Goal: Task Accomplishment & Management: Manage account settings

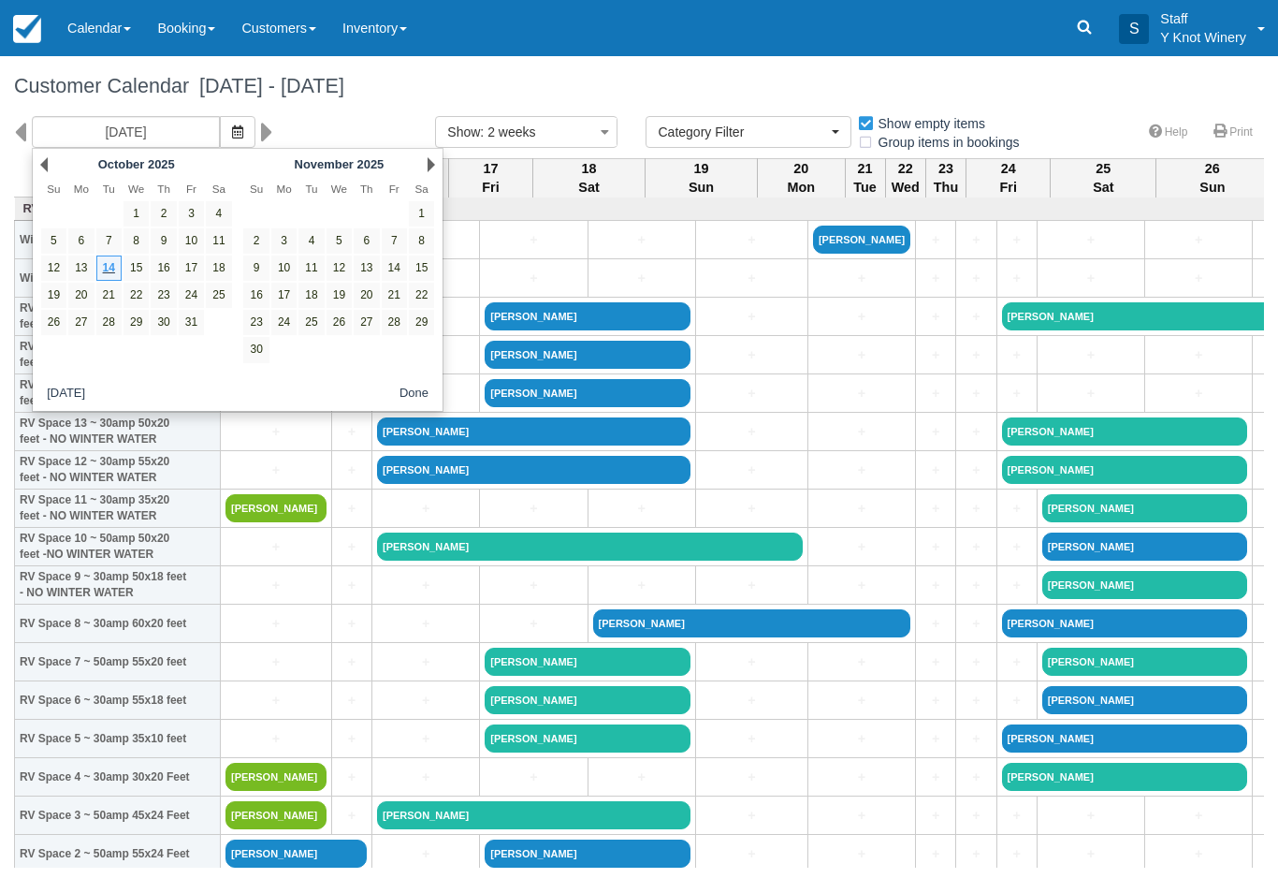
select select
click at [232, 131] on icon "button" at bounding box center [237, 131] width 11 height 13
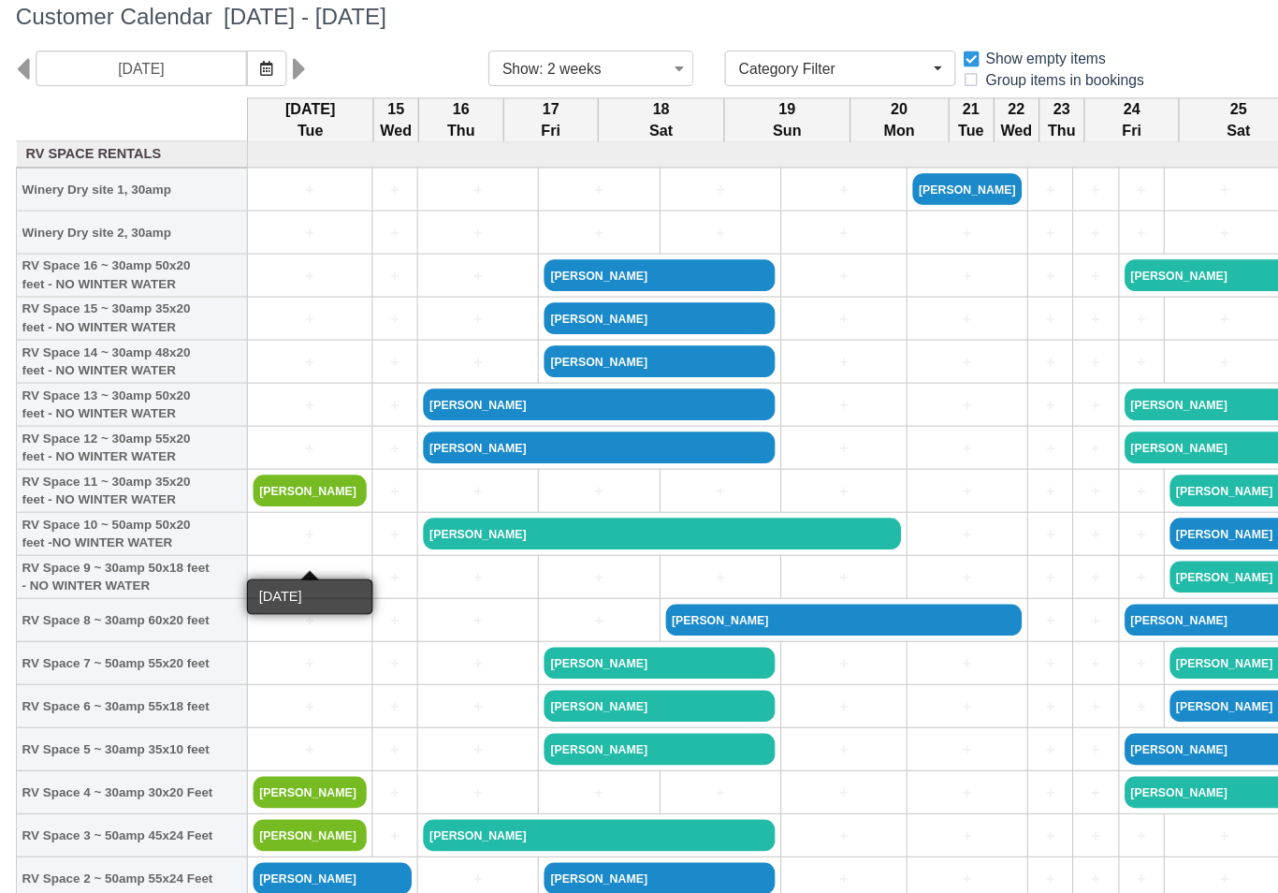
click at [242, 537] on link "+" at bounding box center [275, 547] width 101 height 20
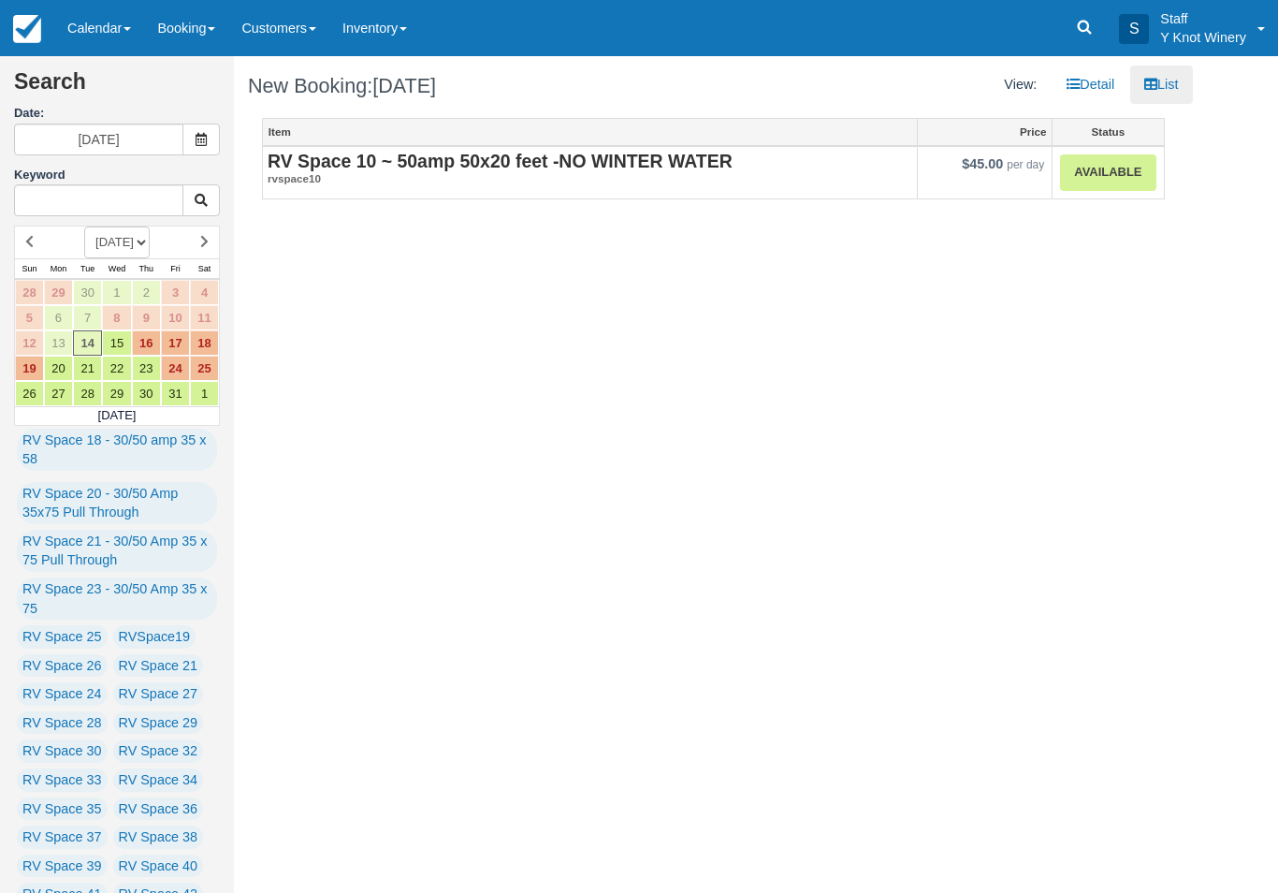
click at [1091, 183] on link "Available" at bounding box center [1107, 172] width 95 height 36
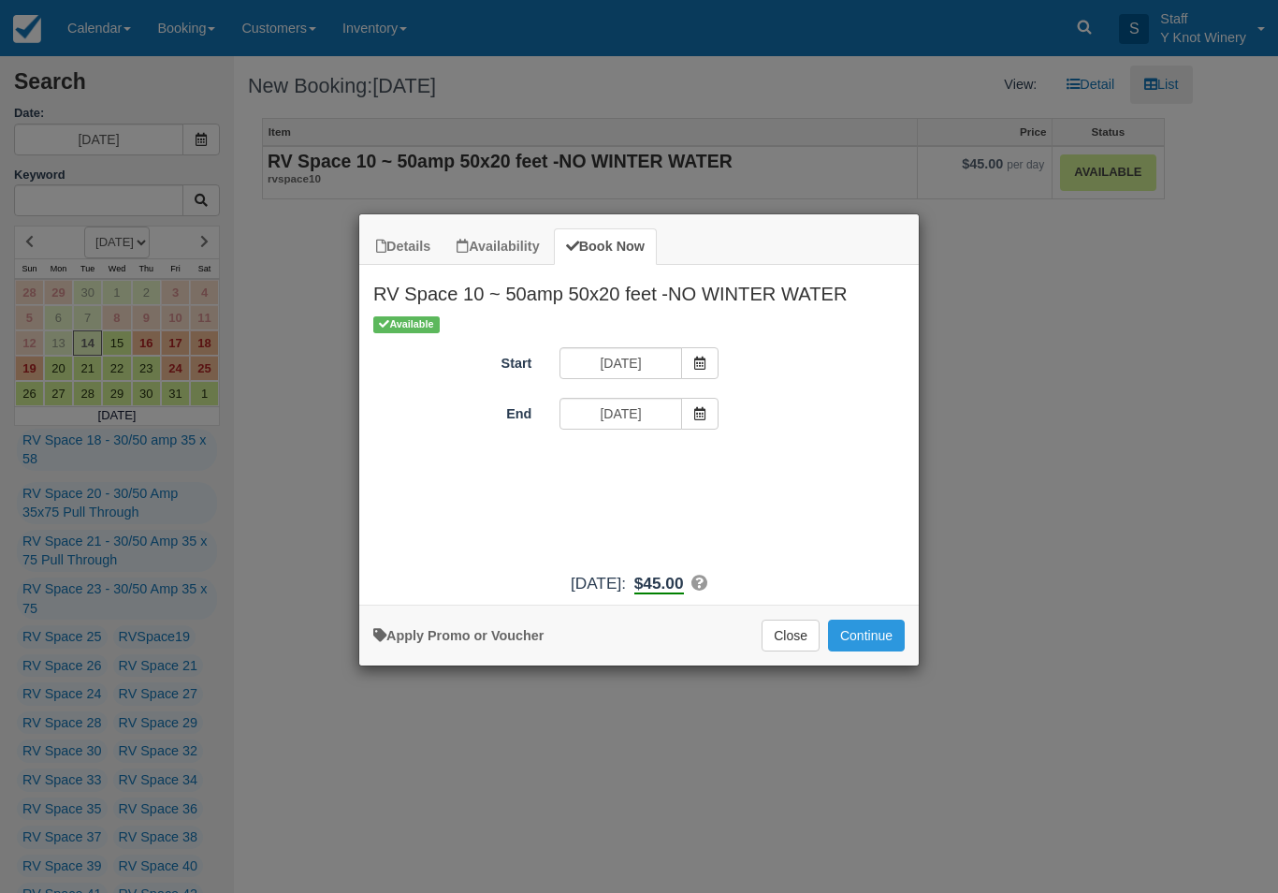
click at [700, 401] on span "Item Modal" at bounding box center [699, 414] width 37 height 32
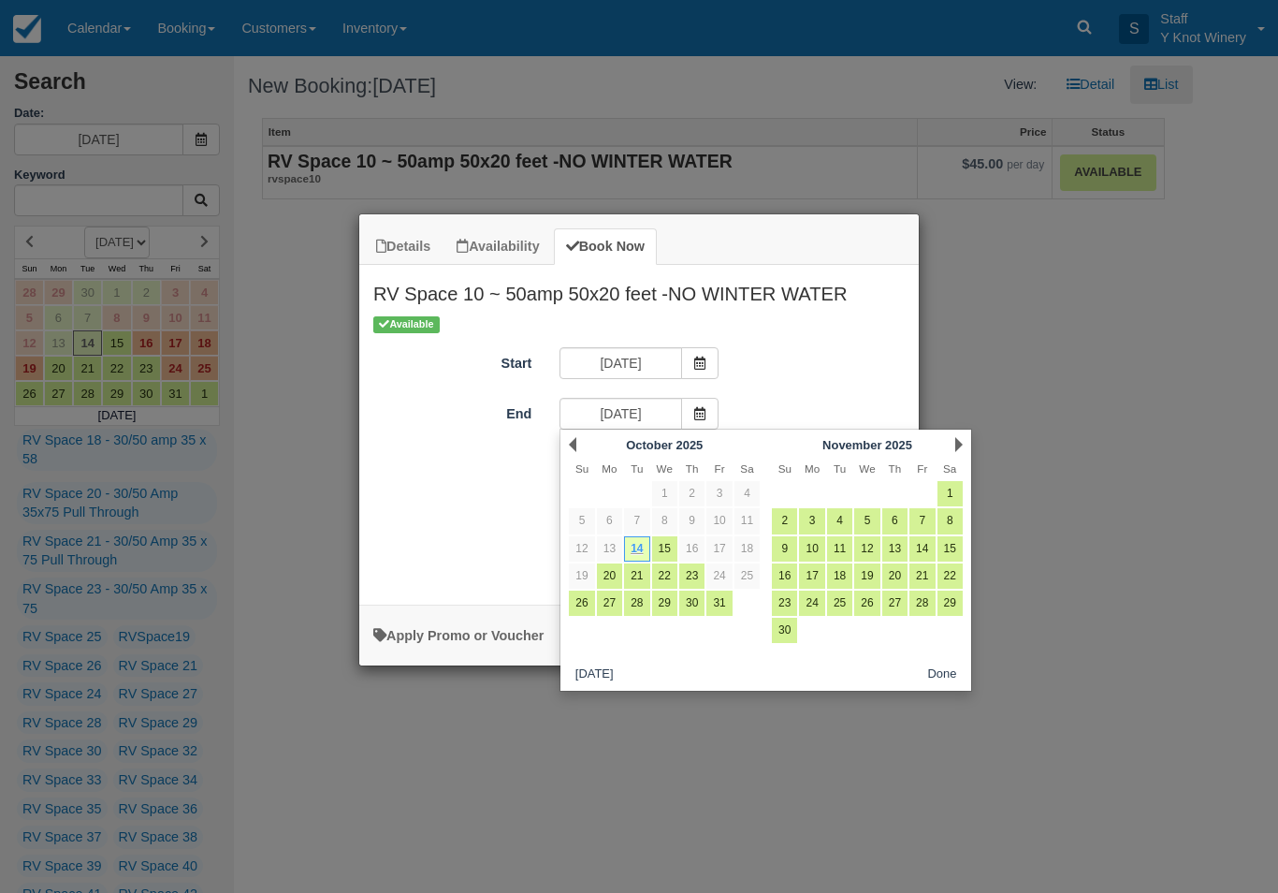
click at [666, 541] on link "15" at bounding box center [664, 548] width 25 height 25
type input "10/15/25"
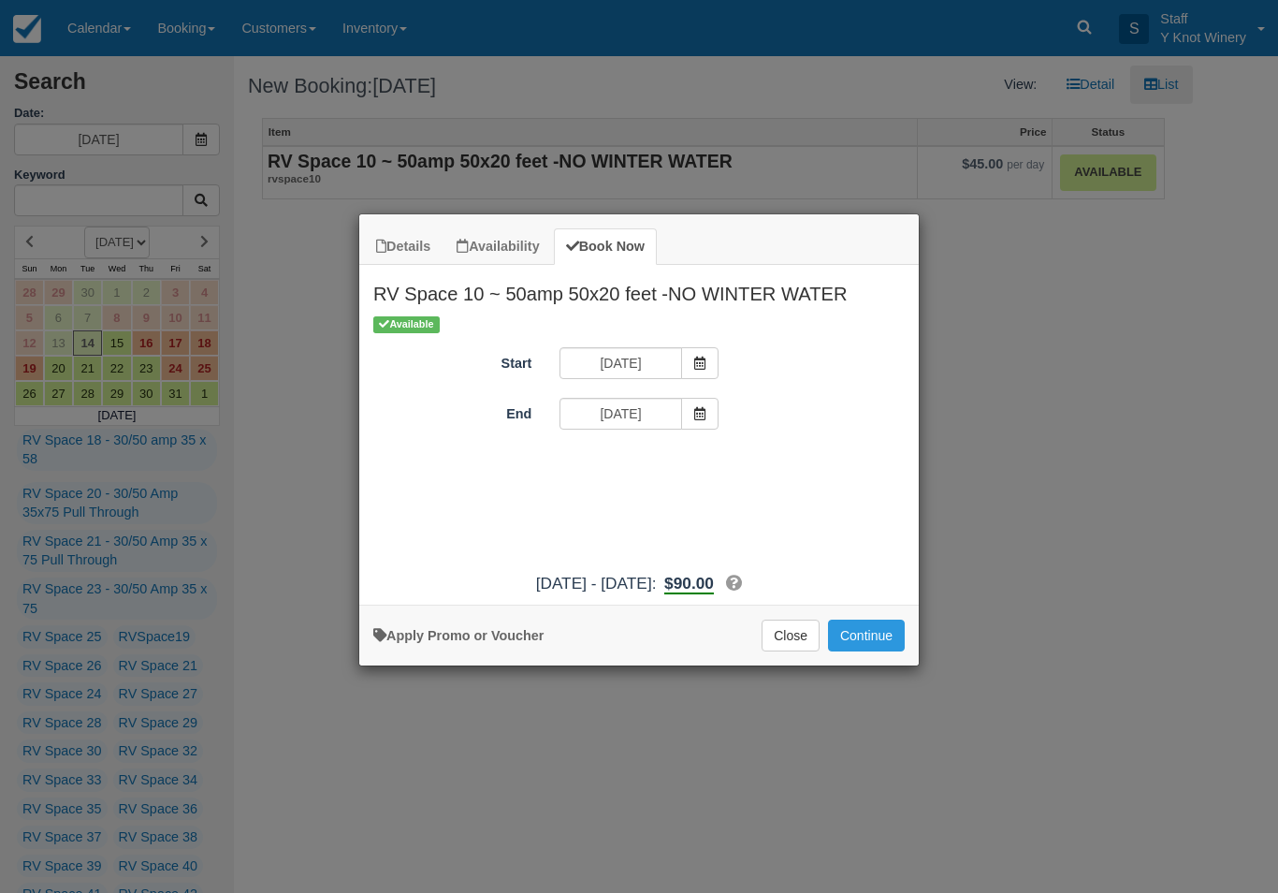
click at [873, 651] on button "Continue" at bounding box center [866, 635] width 77 height 32
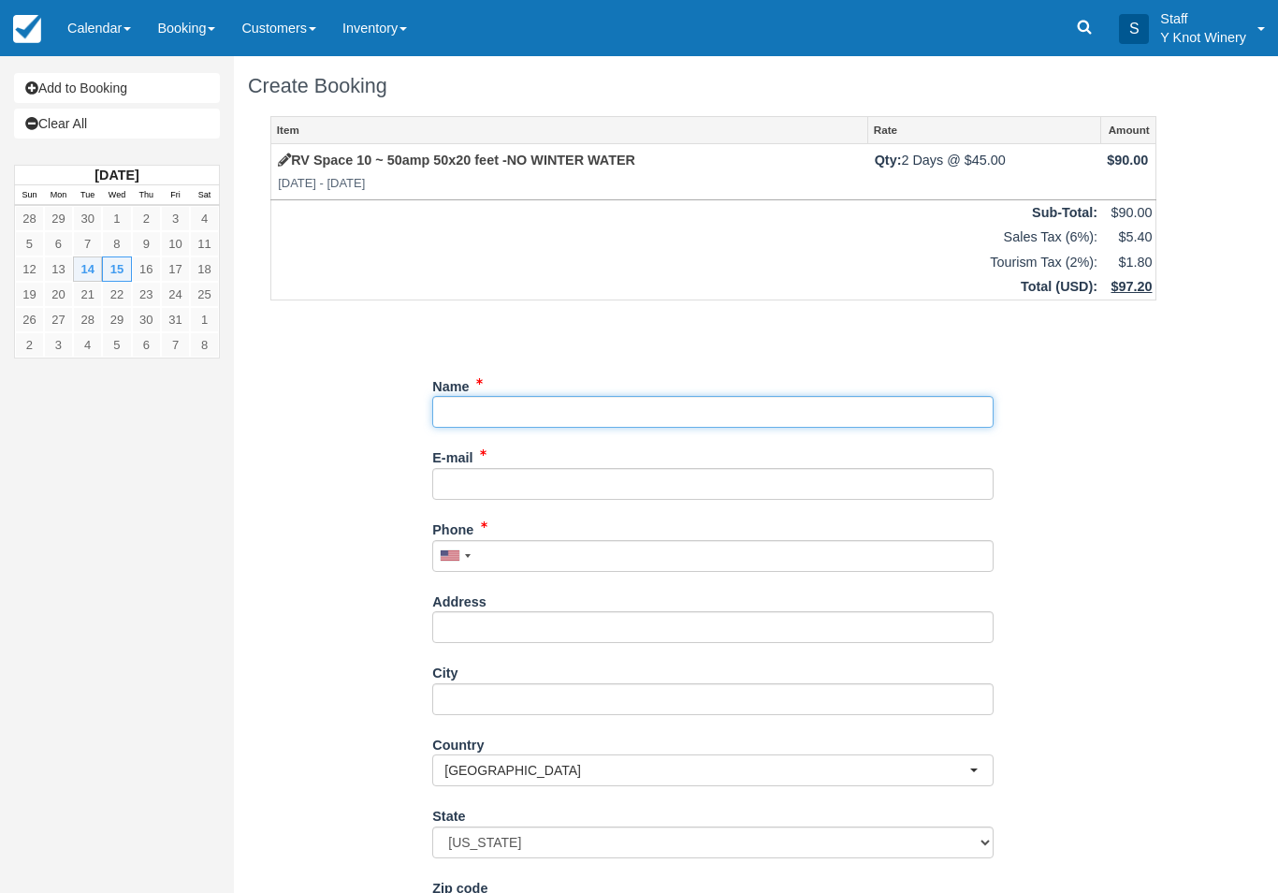
click at [469, 404] on input "Name" at bounding box center [712, 412] width 561 height 32
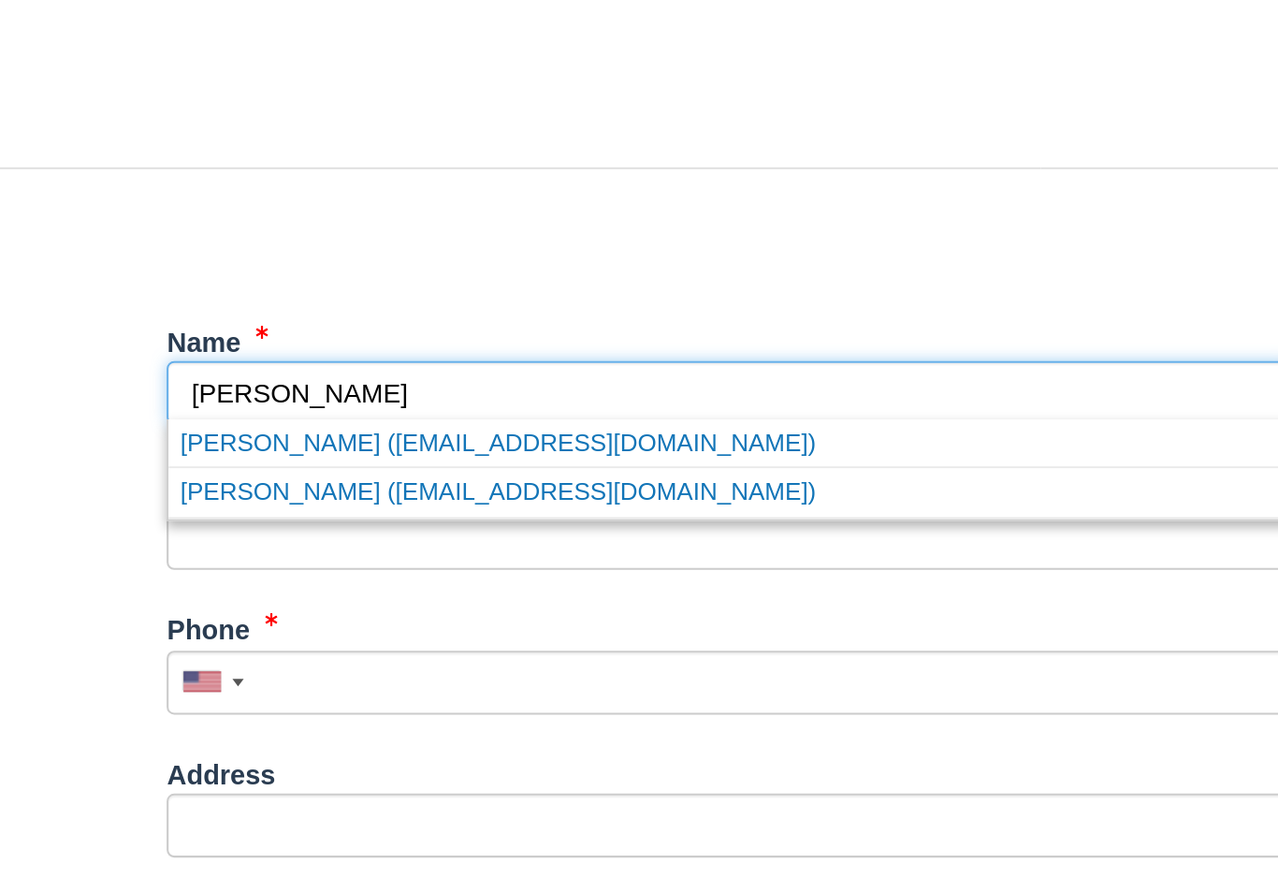
click at [433, 449] on link "Doug Craft (oanadoug@yahoo.com)" at bounding box center [712, 460] width 559 height 23
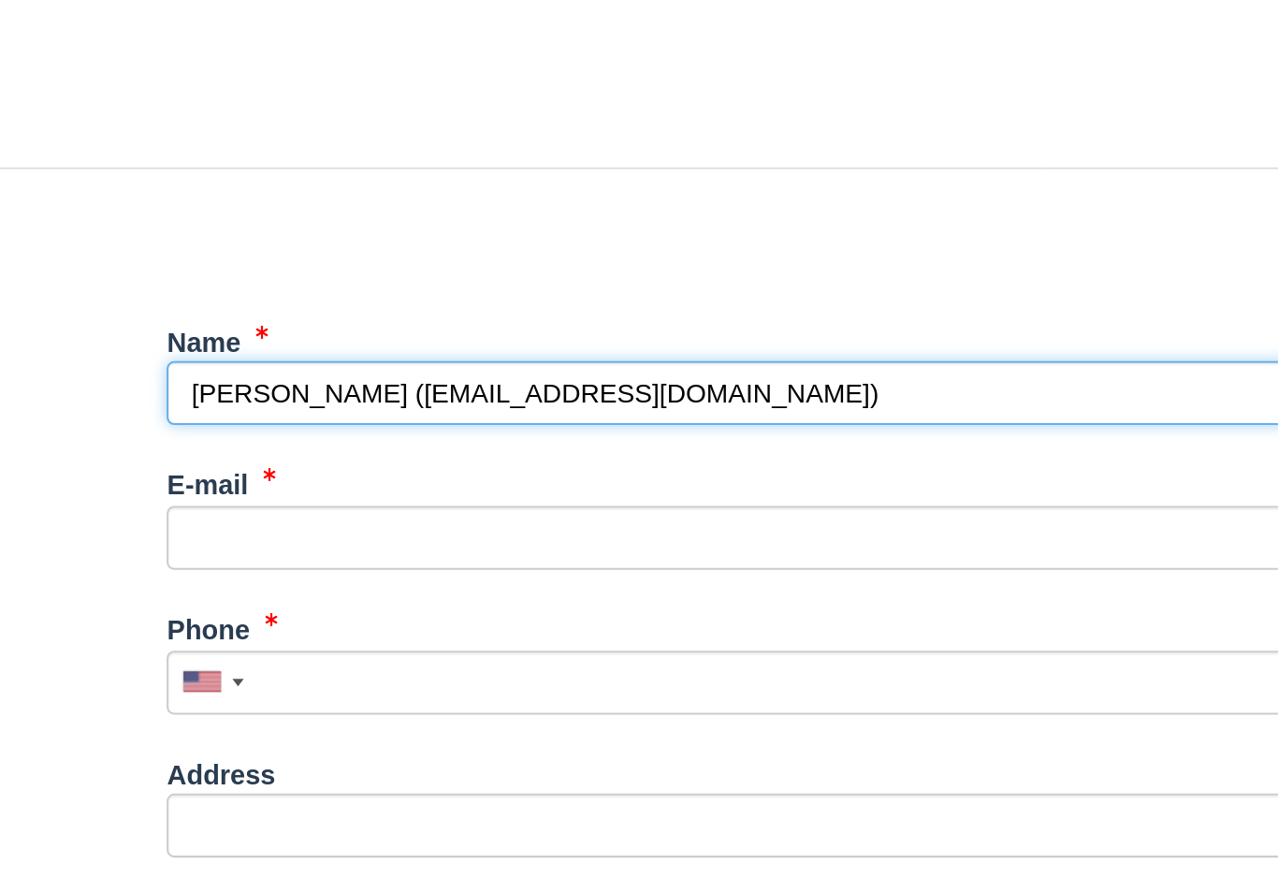
type input "[PERSON_NAME]"
type input "[EMAIL_ADDRESS][DOMAIN_NAME]"
type input "+12089894222"
type input "4740 West Crowley Drive"
type input "Meridian"
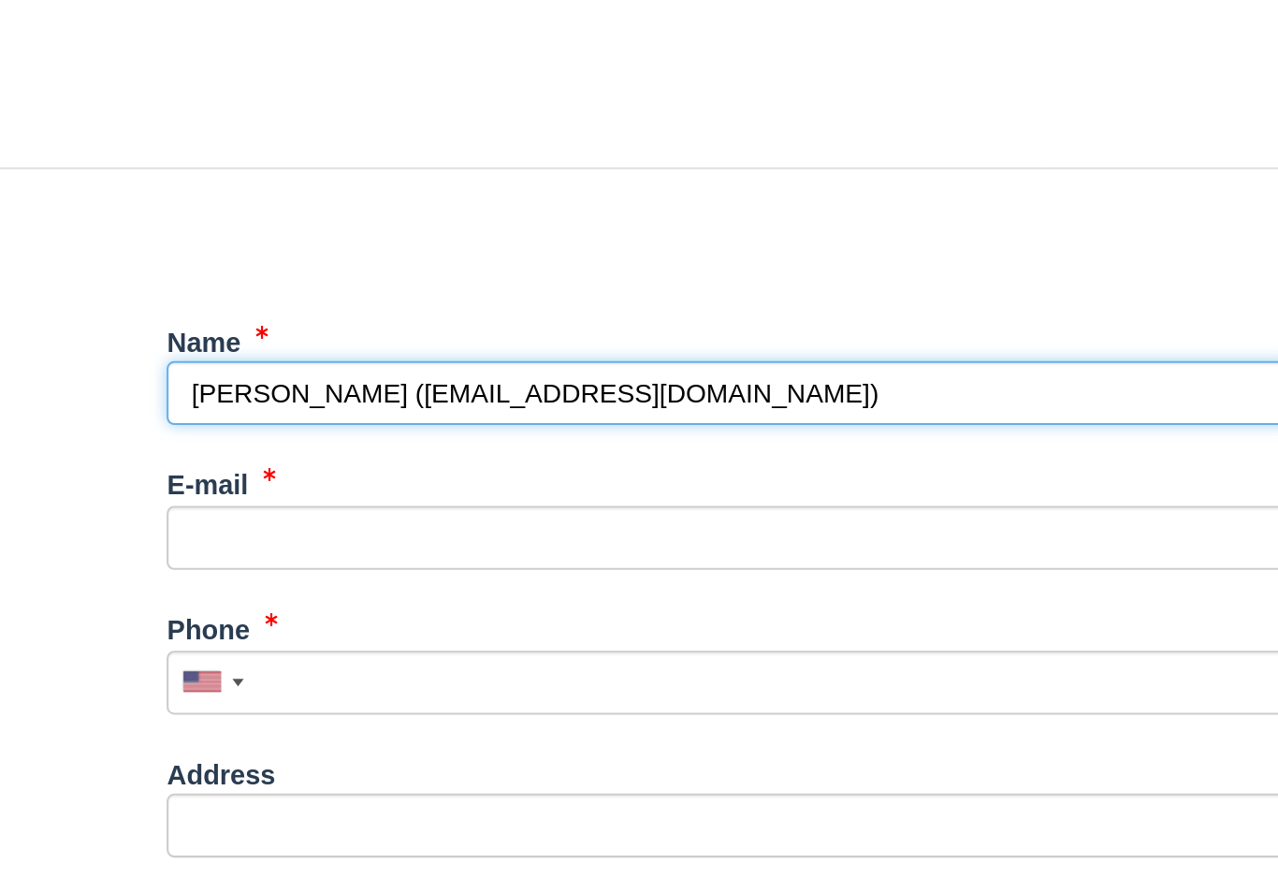
select select "ID"
type input "83646"
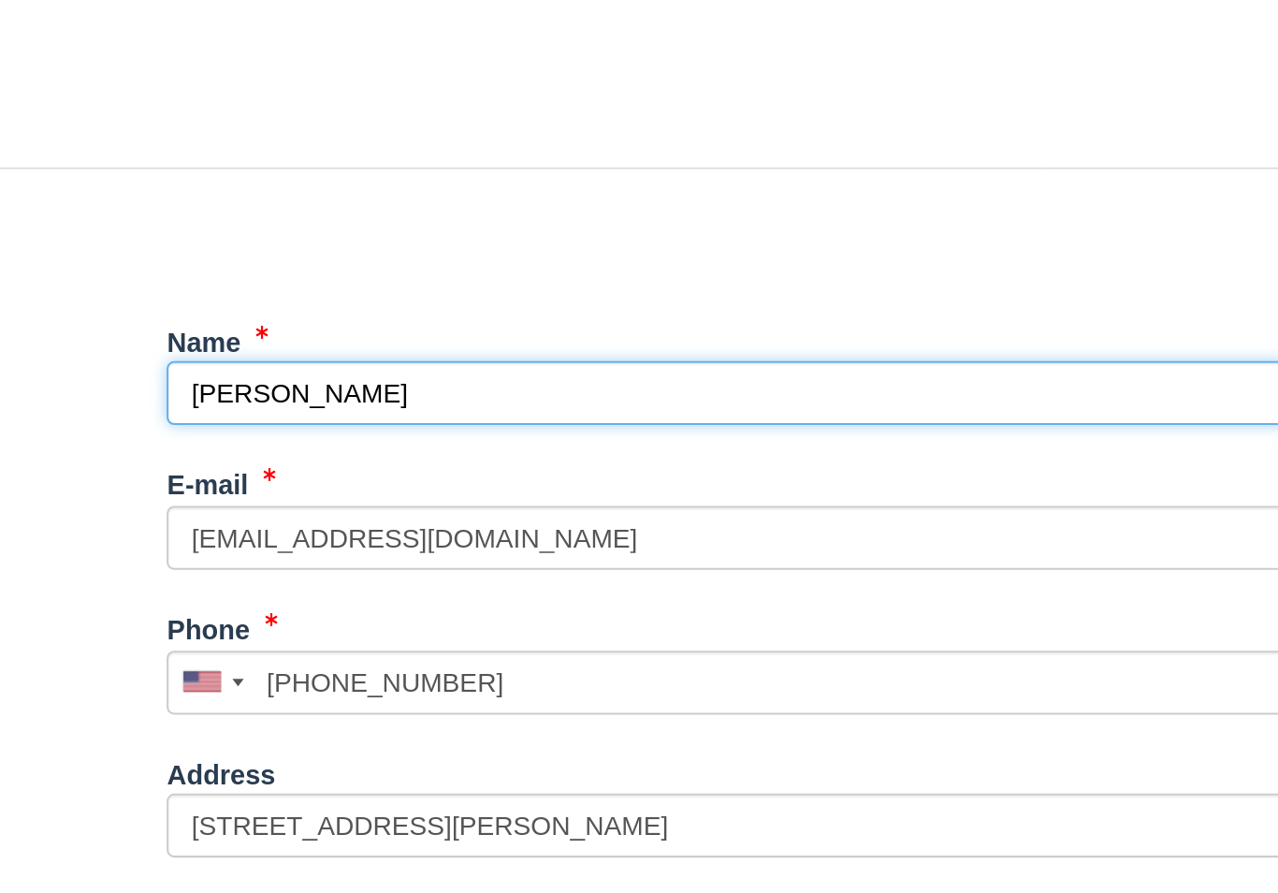
select select "ID"
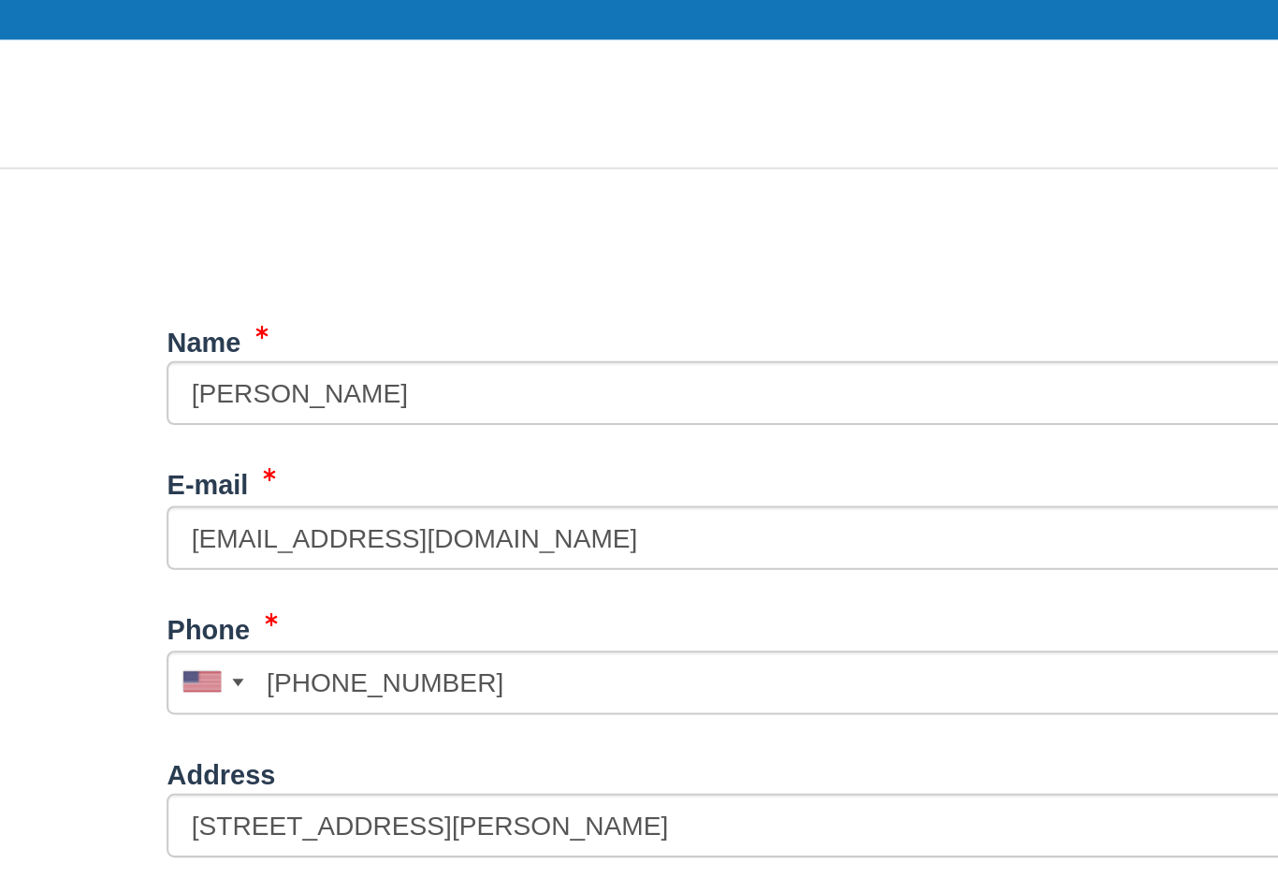
click at [432, 854] on button "Continue" at bounding box center [477, 870] width 90 height 32
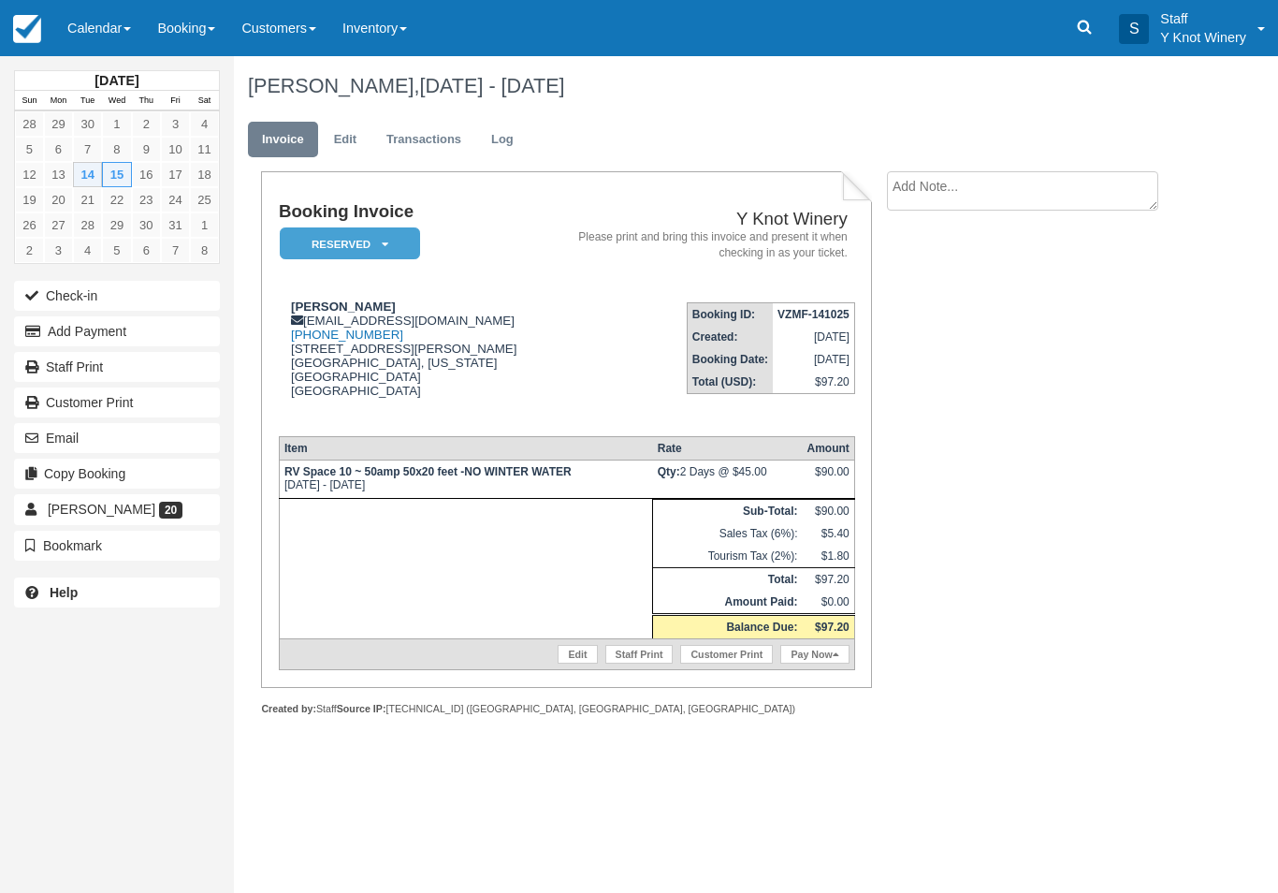
click at [98, 300] on button "Check-in" at bounding box center [117, 296] width 206 height 30
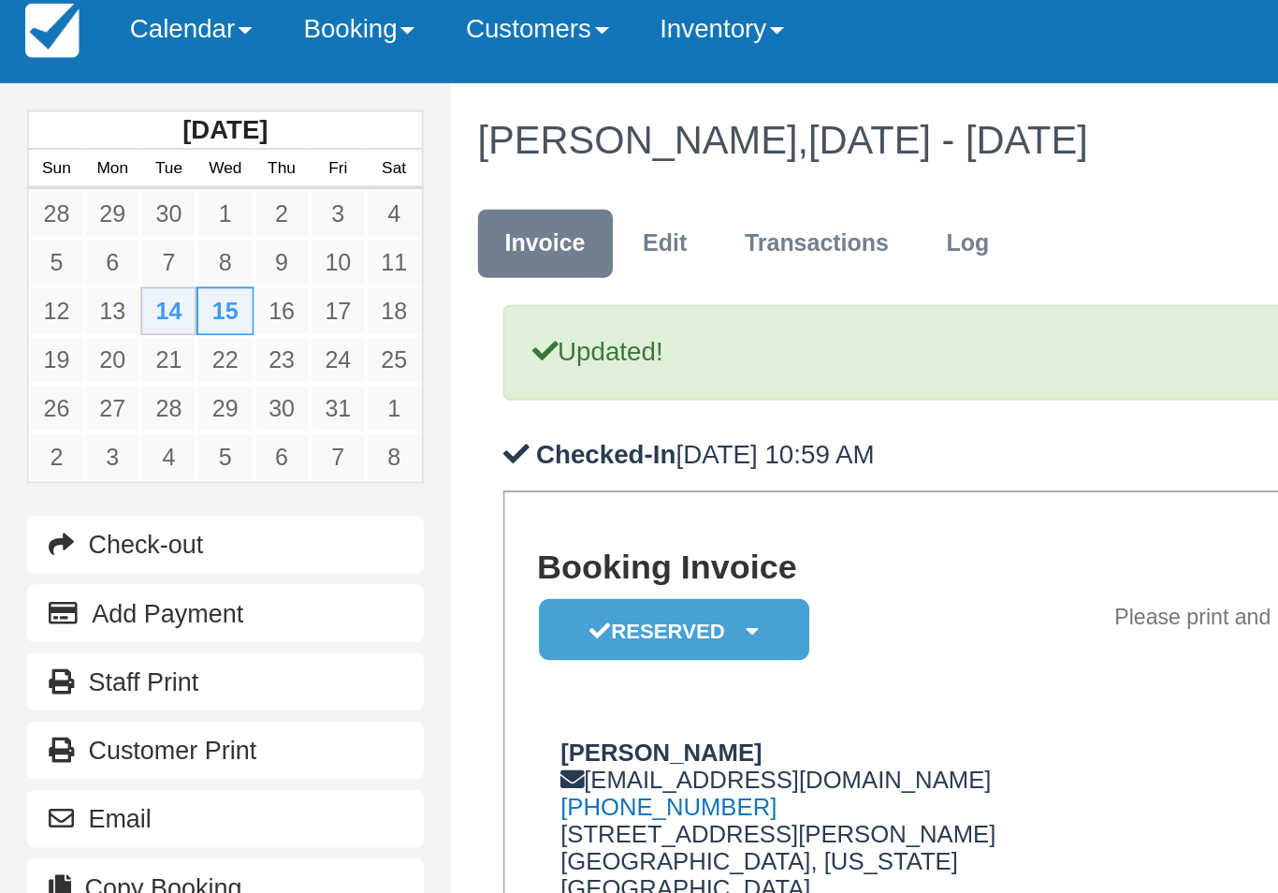
click at [92, 9] on link "Calendar" at bounding box center [99, 28] width 90 height 56
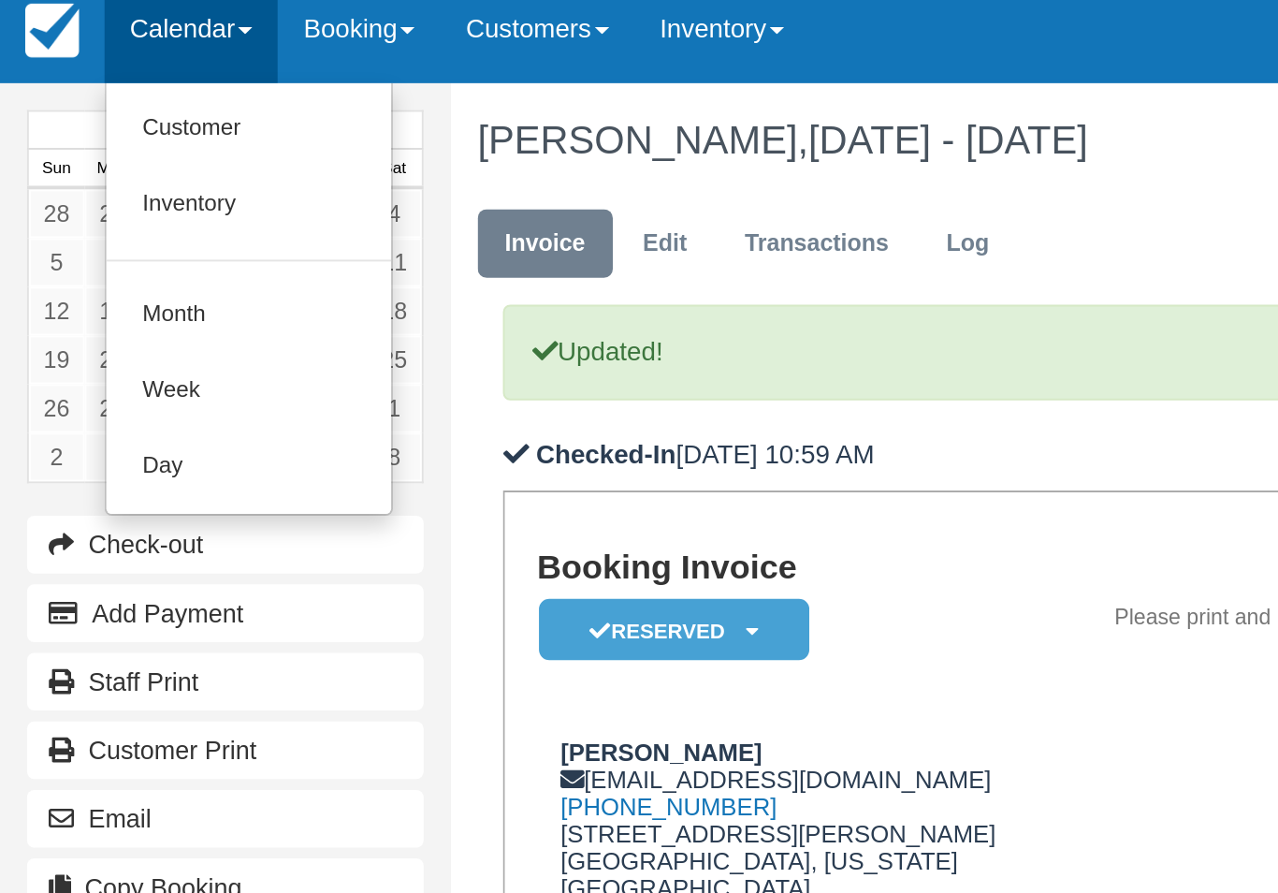
click at [118, 67] on link "Customer" at bounding box center [129, 80] width 148 height 39
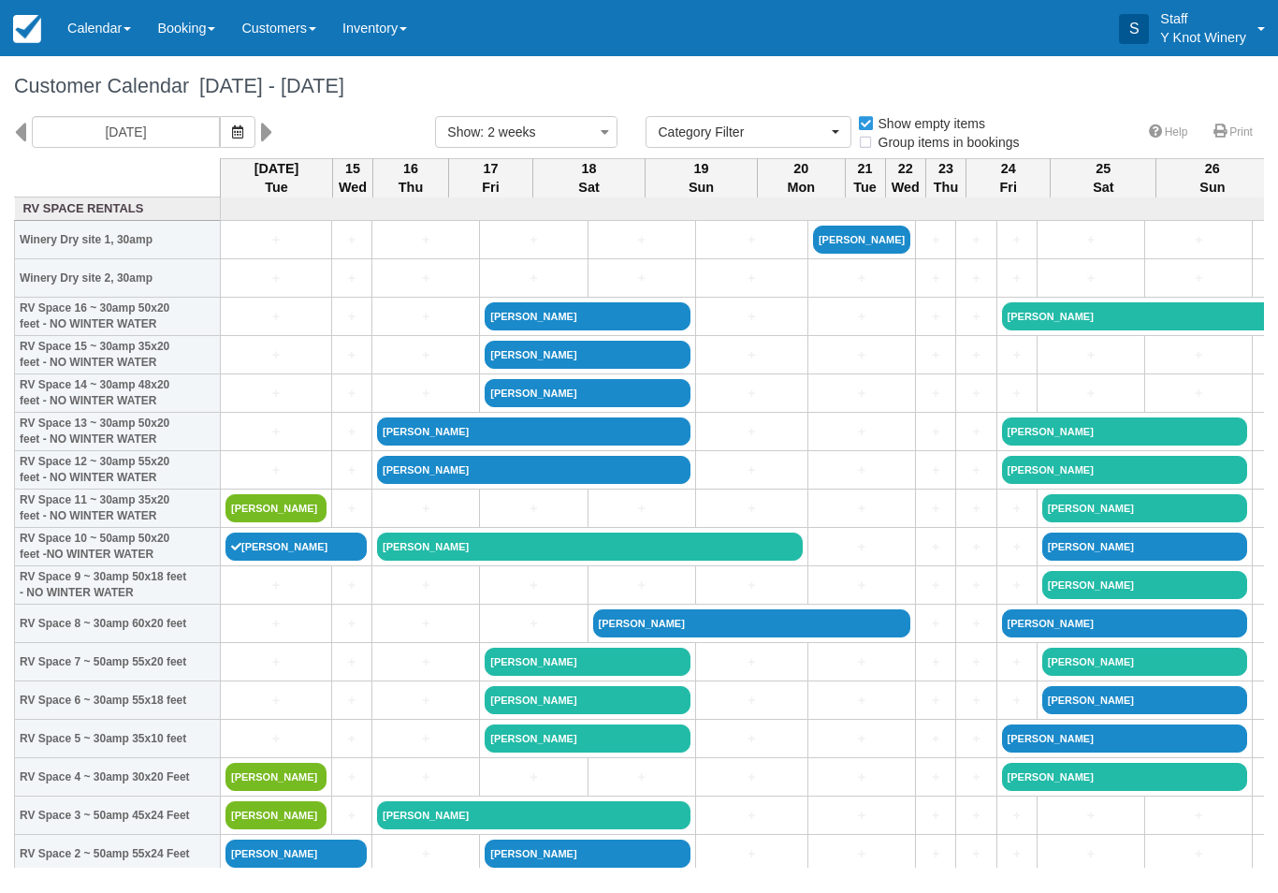
select select
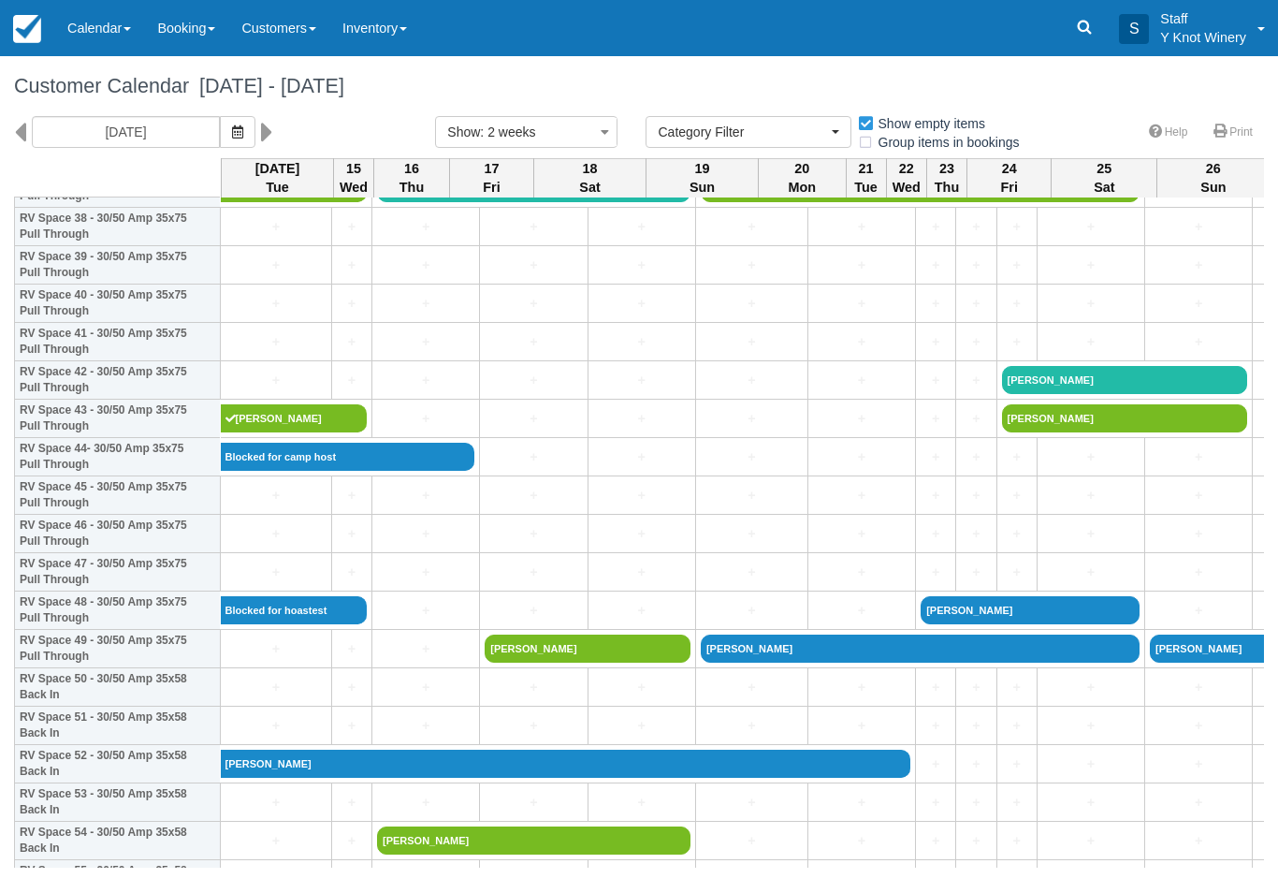
scroll to position [1510, 0]
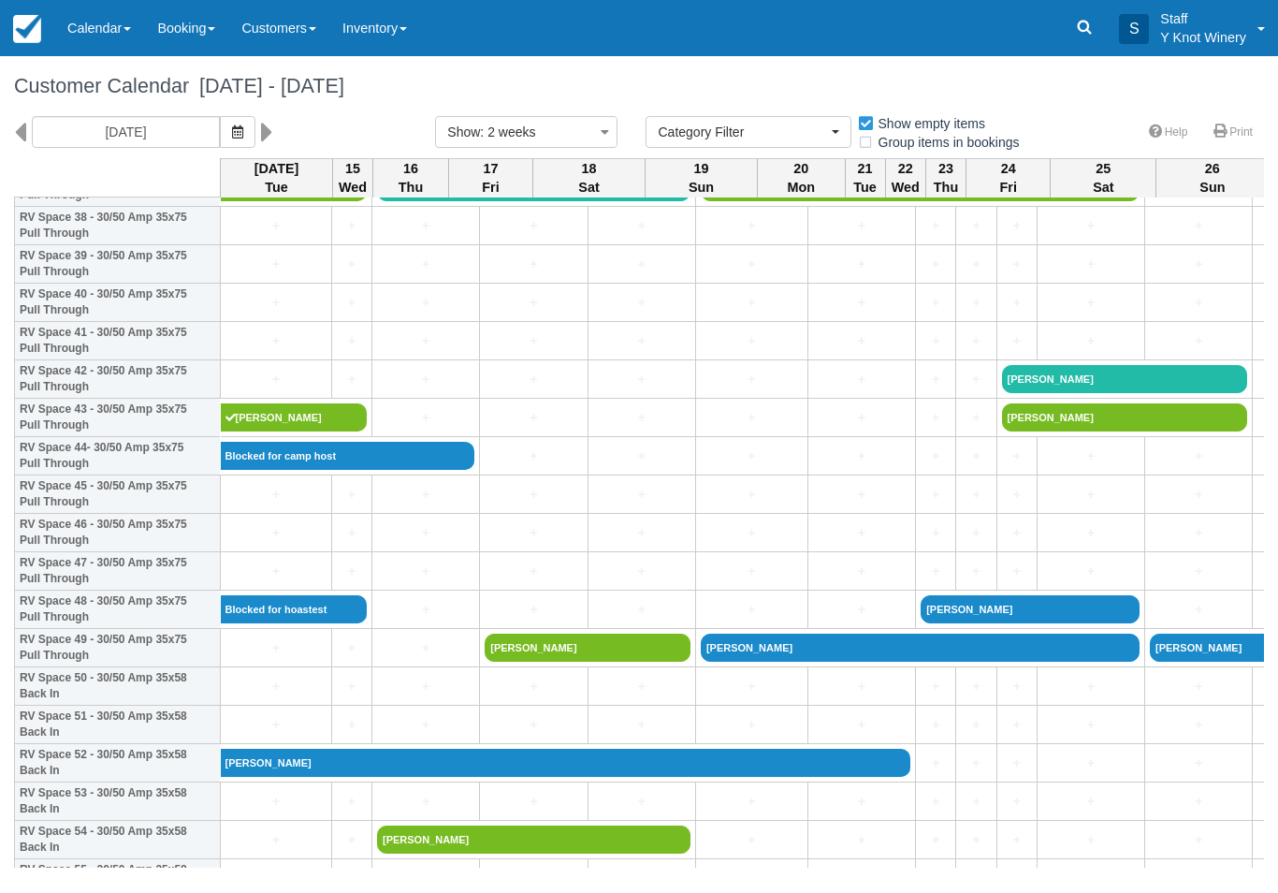
click at [246, 658] on link "+" at bounding box center [275, 648] width 101 height 20
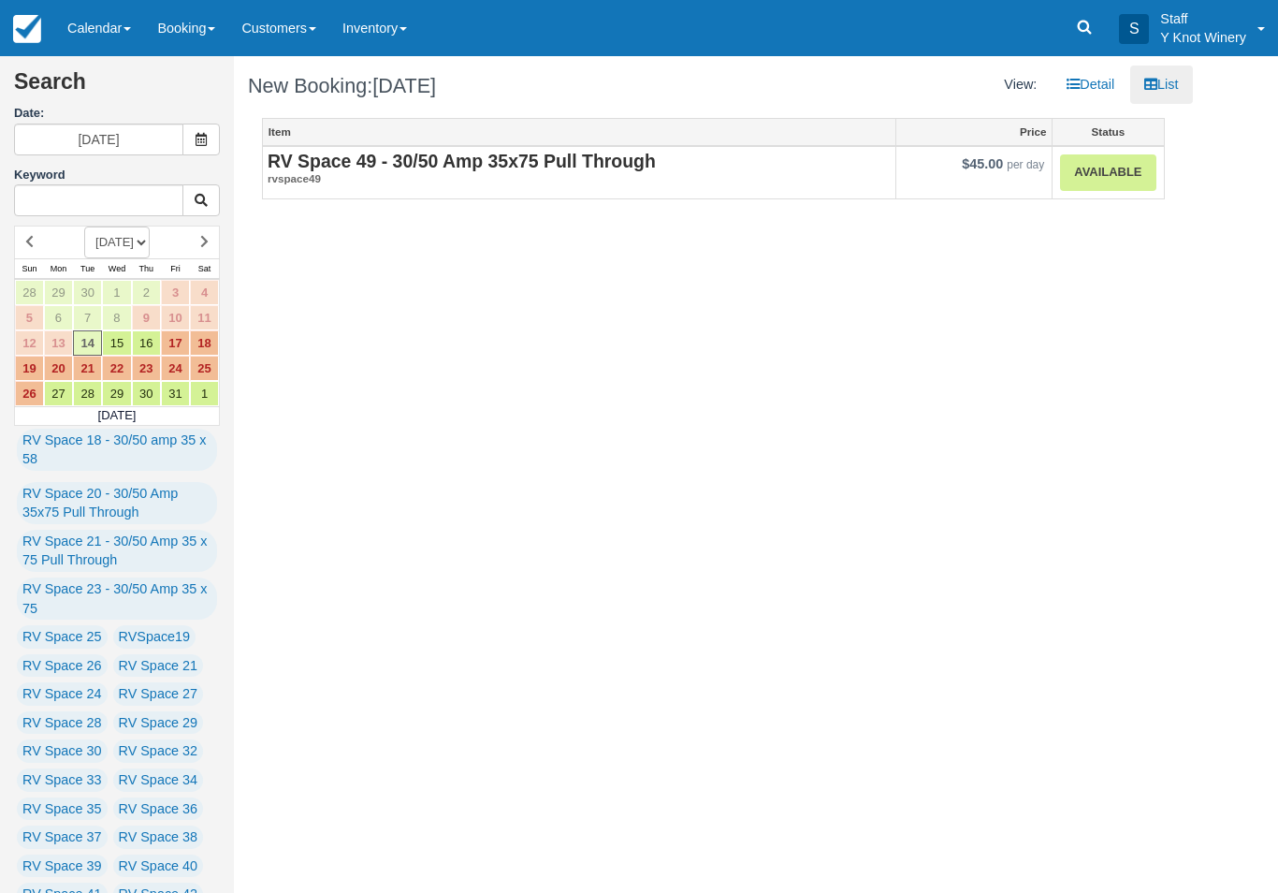
click at [1117, 184] on link "Available" at bounding box center [1107, 172] width 95 height 36
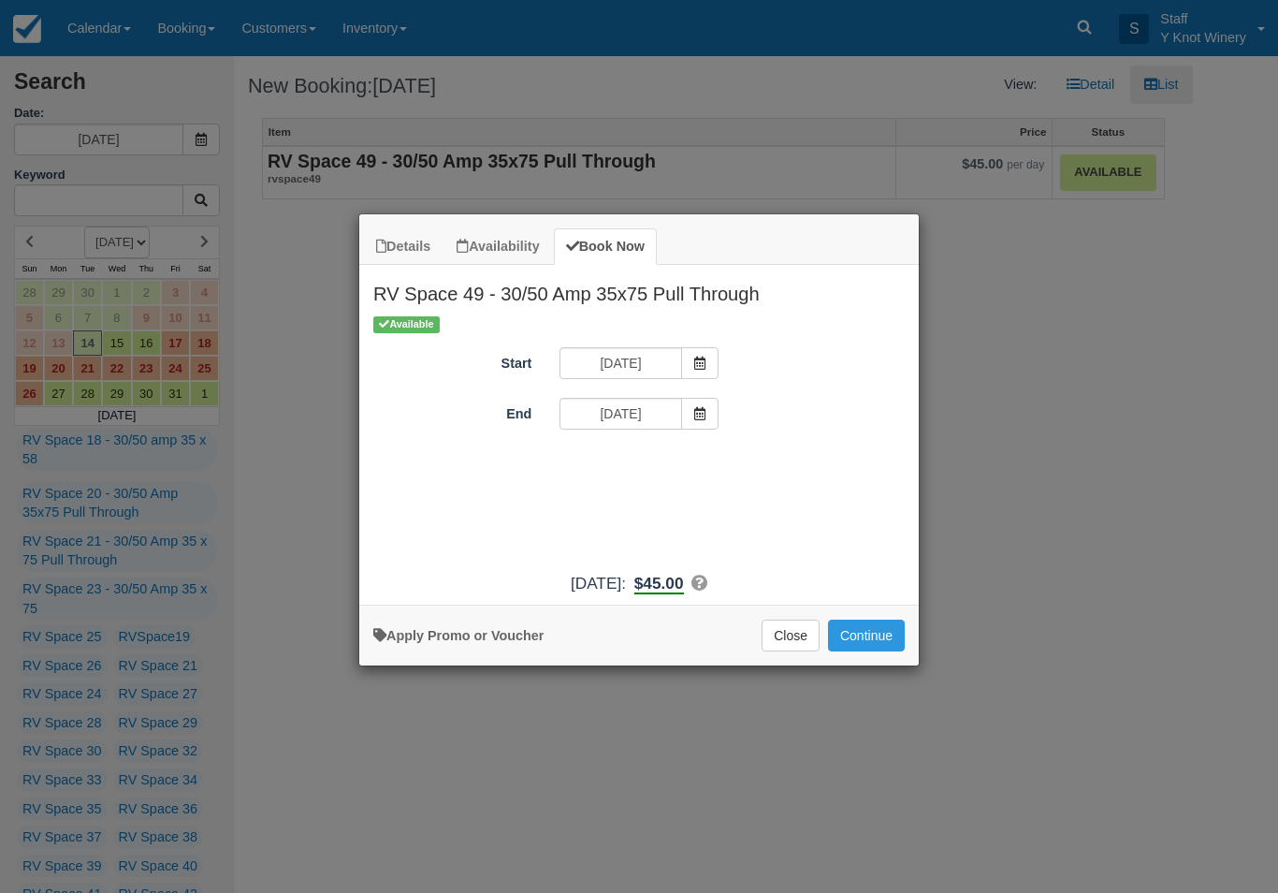
click at [704, 426] on span "Item Modal" at bounding box center [699, 414] width 37 height 32
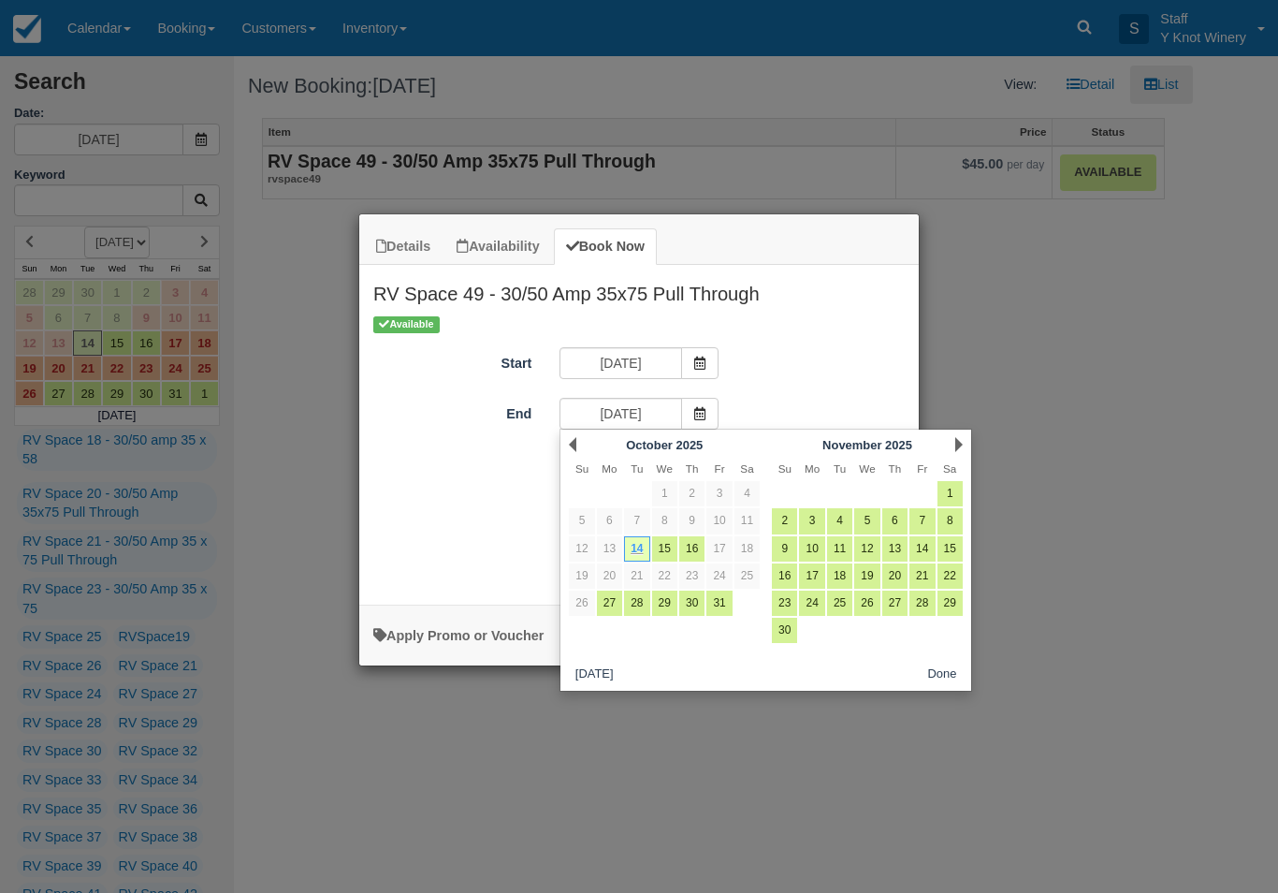
click at [661, 546] on link "15" at bounding box center [664, 548] width 25 height 25
type input "10/15/25"
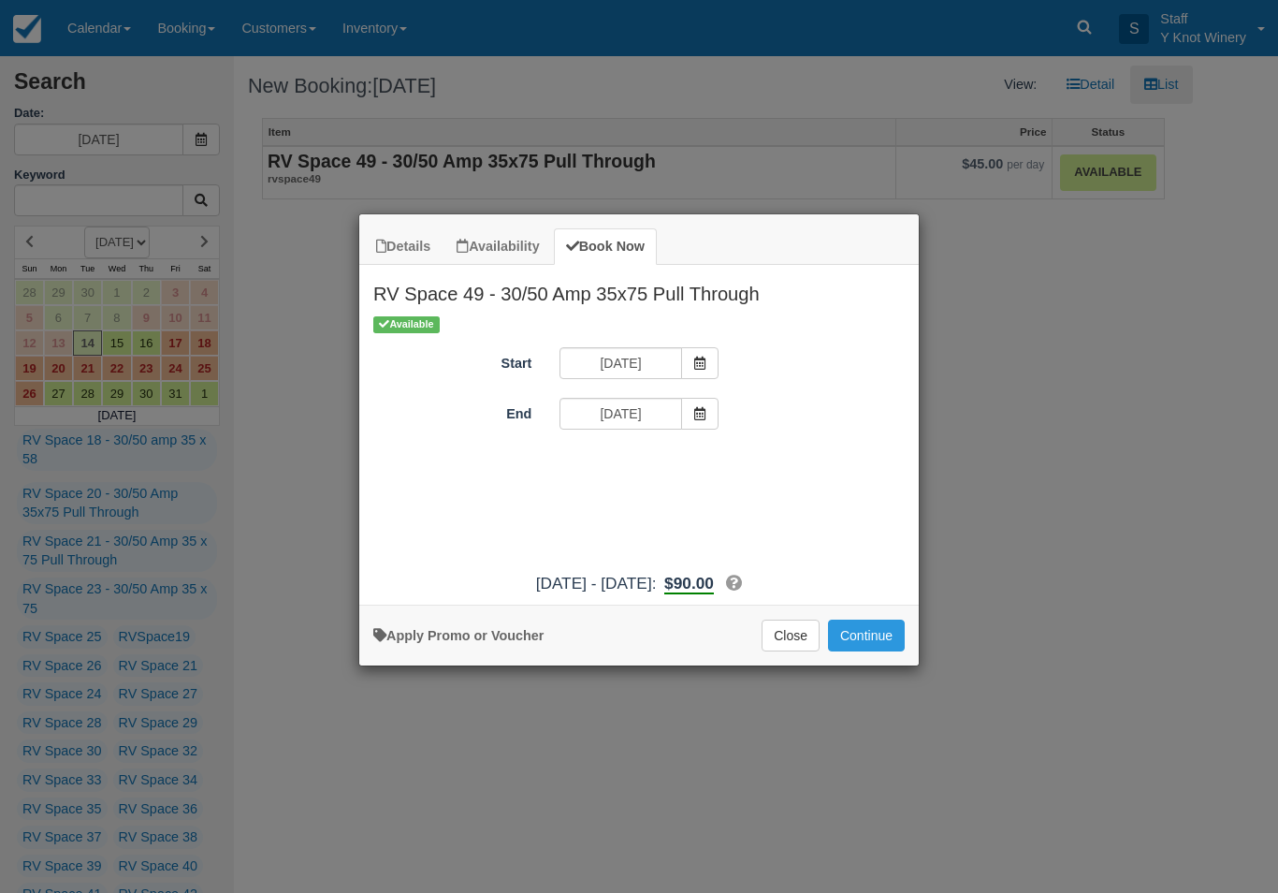
click at [867, 646] on button "Continue" at bounding box center [866, 635] width 77 height 32
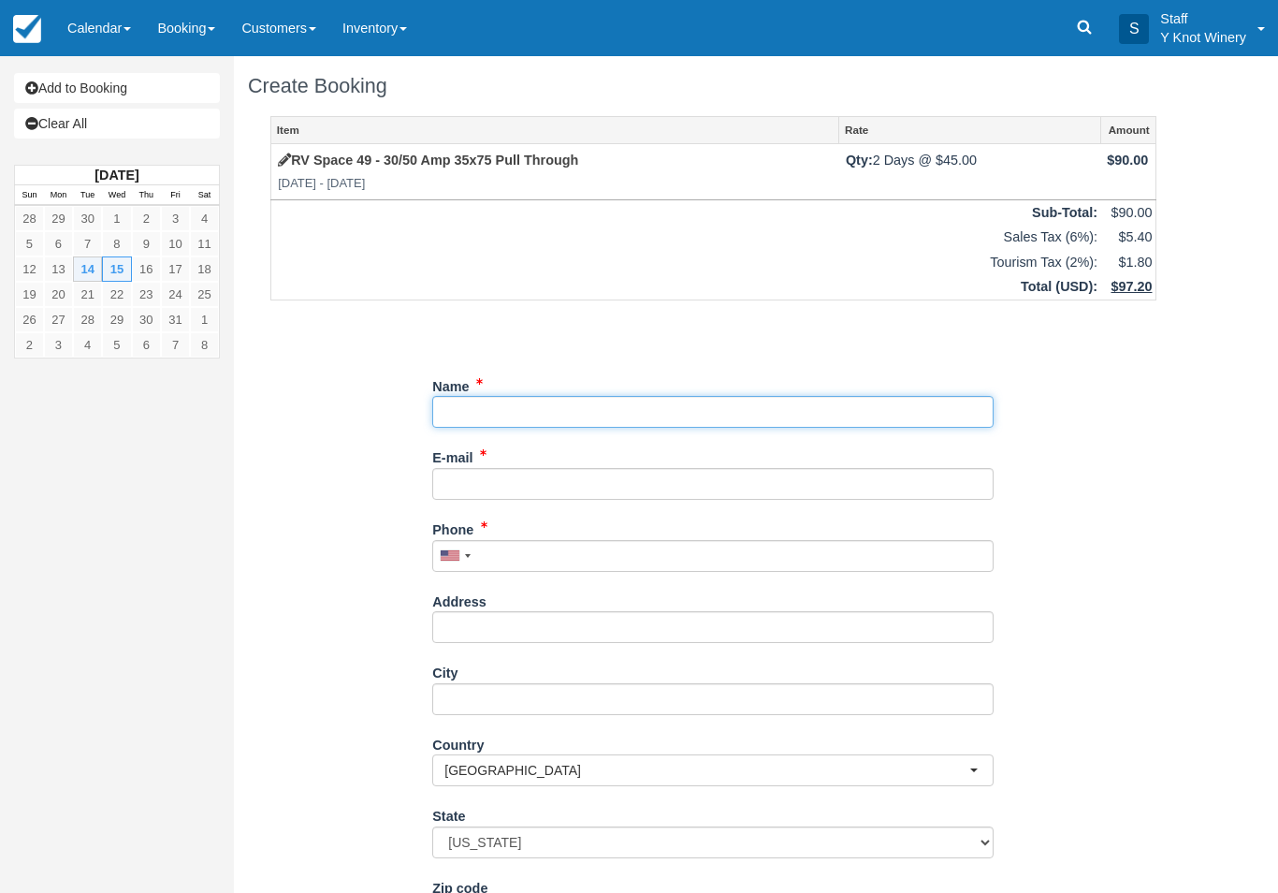
click at [465, 408] on input "Name" at bounding box center [712, 412] width 561 height 32
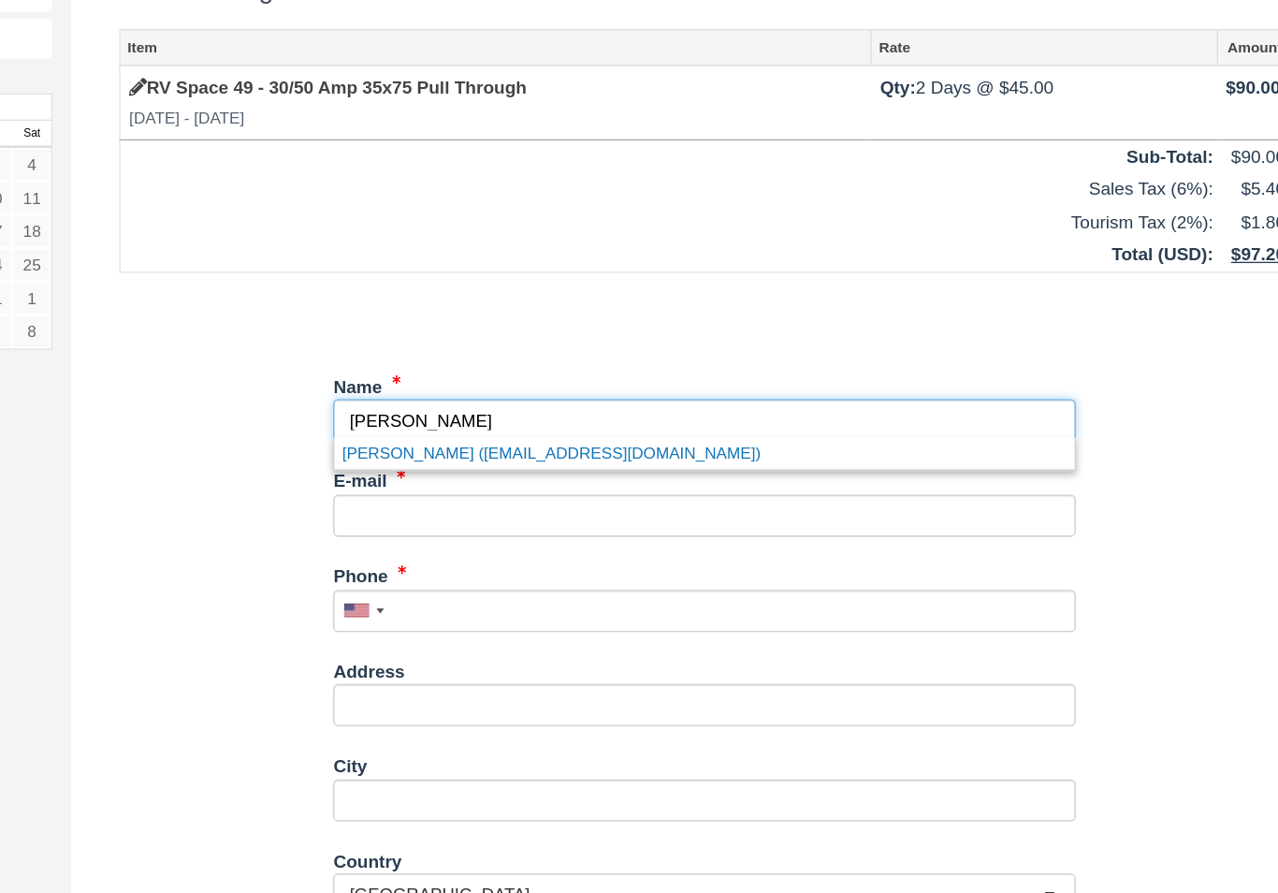
click at [433, 425] on link "Jan Pizarro (mysandpines@gmail.com)" at bounding box center [712, 436] width 559 height 23
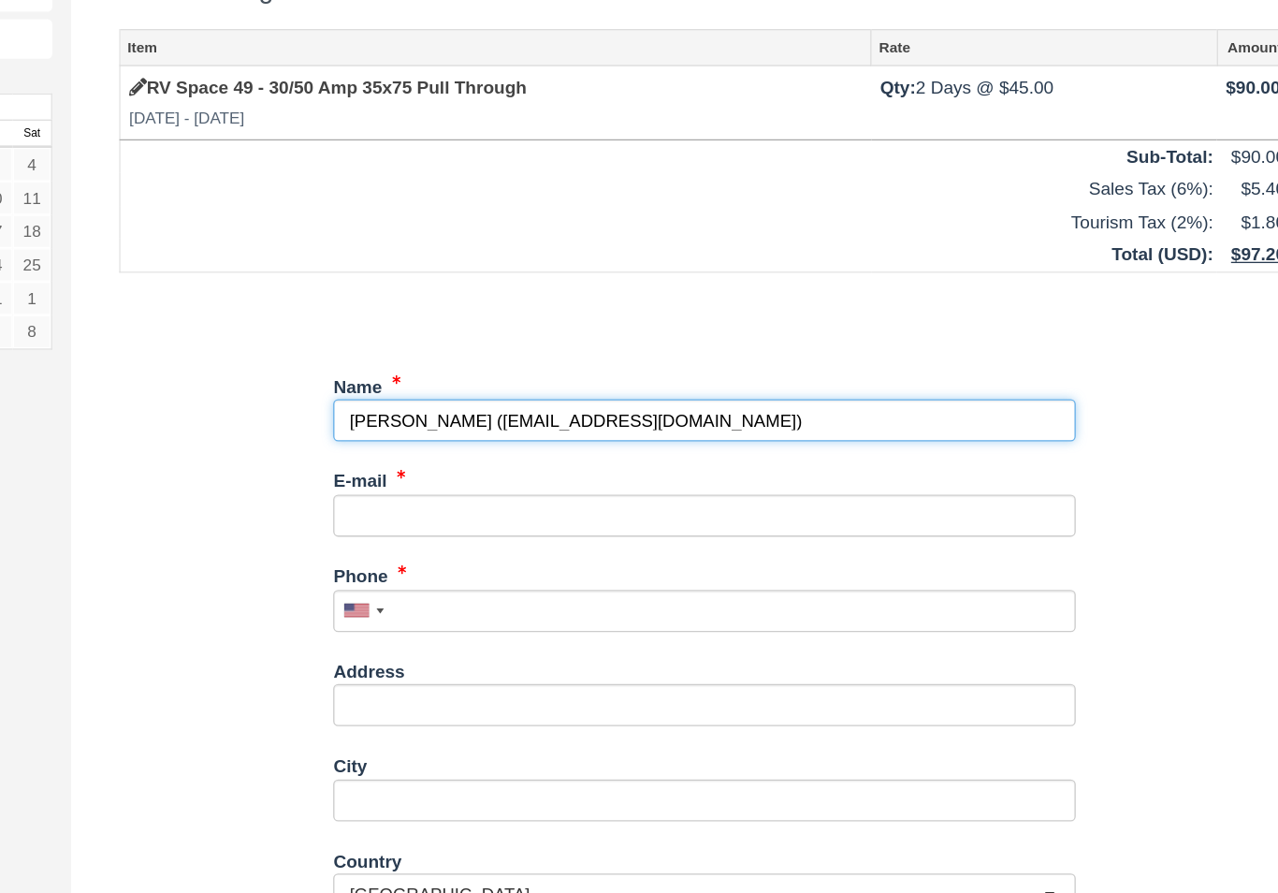
type input "[PERSON_NAME]"
type input "mysandpines@gmail.com"
type input "+15412505004"
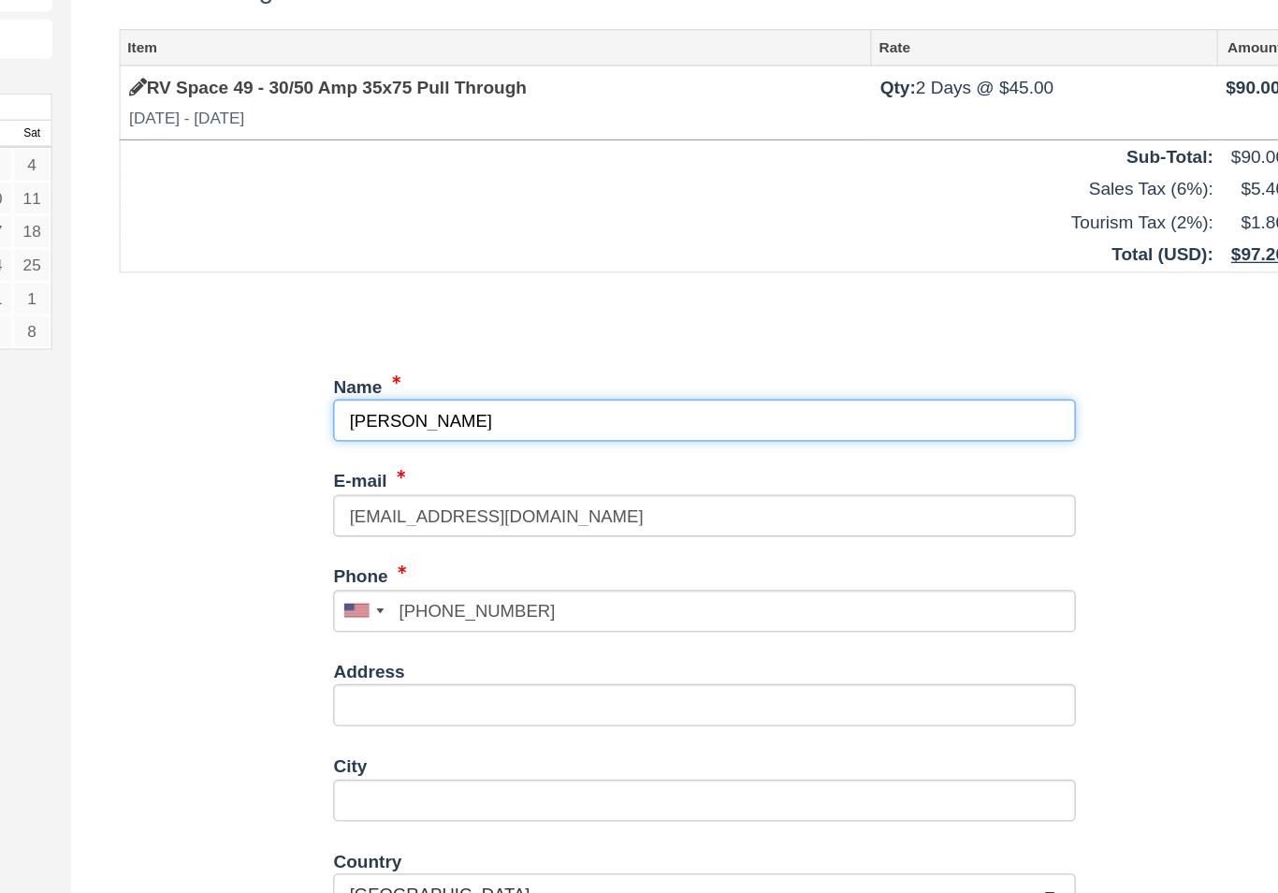
select select "WA"
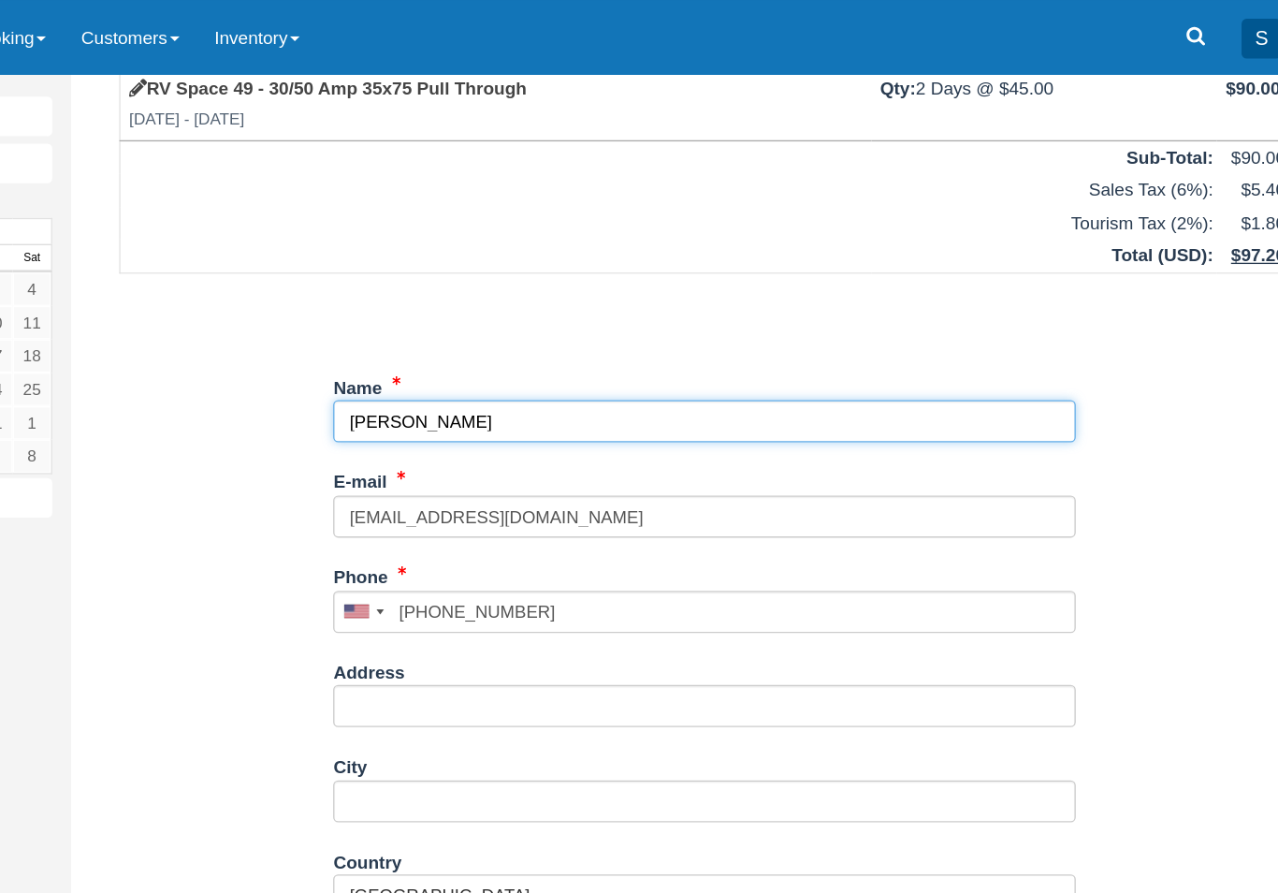
scroll to position [180, 0]
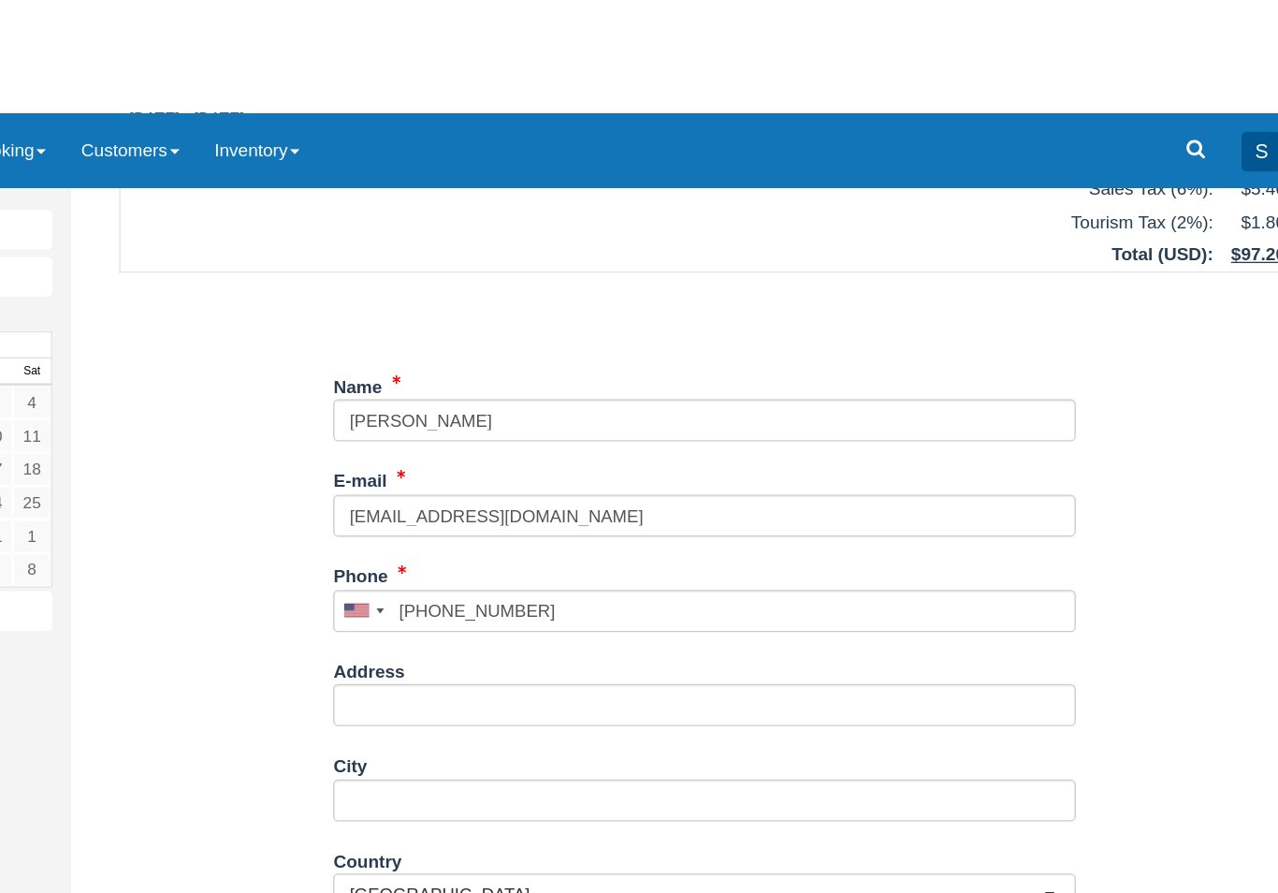
click at [248, 636] on div "Item Rate Amount RV Space 49 - 30/50 Amp 35x75 Pull Through Tue Oct 14 2025 - W…" at bounding box center [713, 395] width 931 height 918
click at [234, 664] on div "Create Booking Item Rate Amount RV Space 49 - 30/50 Amp 35x75 Pull Through Tue …" at bounding box center [713, 388] width 959 height 1023
click at [432, 854] on button "Continue" at bounding box center [477, 870] width 90 height 32
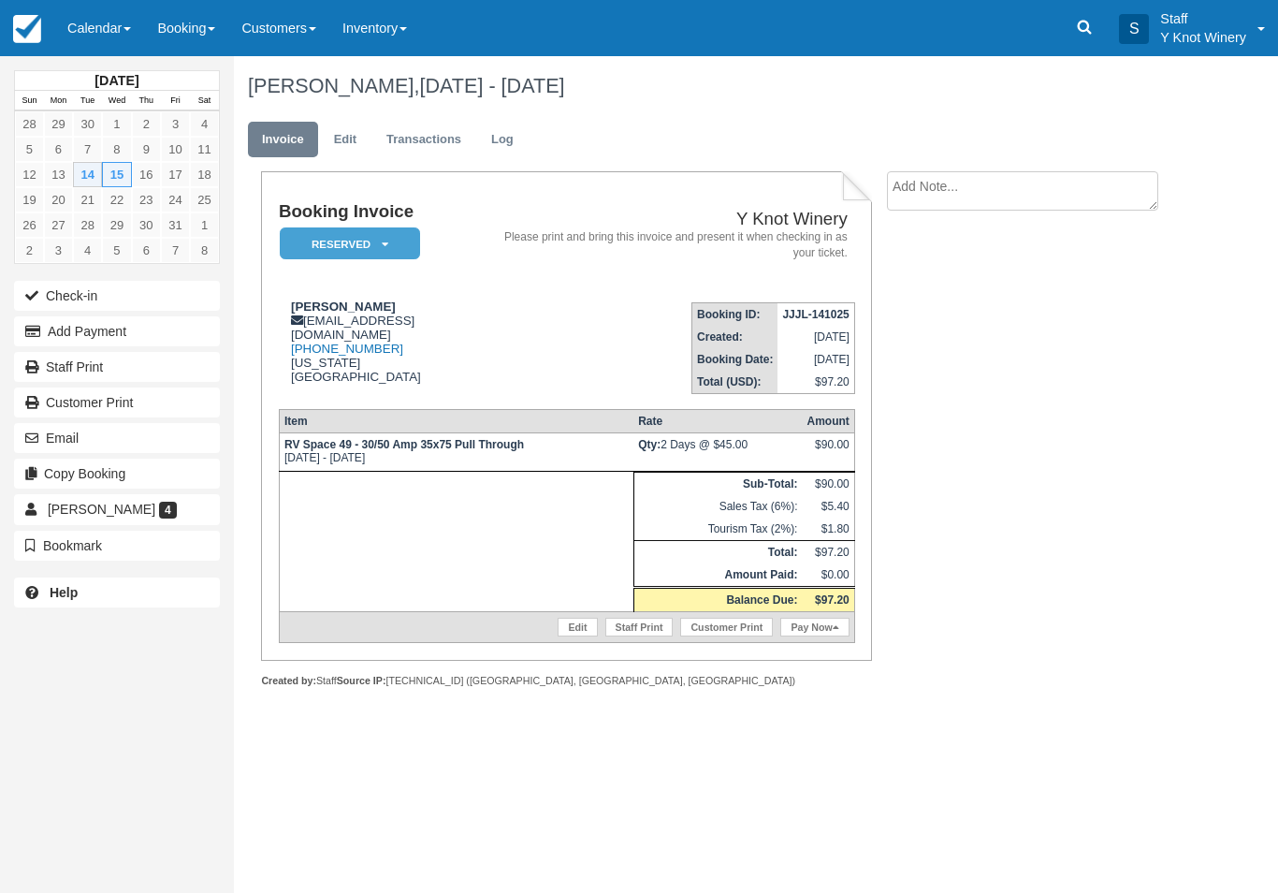
click at [89, 22] on link "Calendar" at bounding box center [99, 28] width 90 height 56
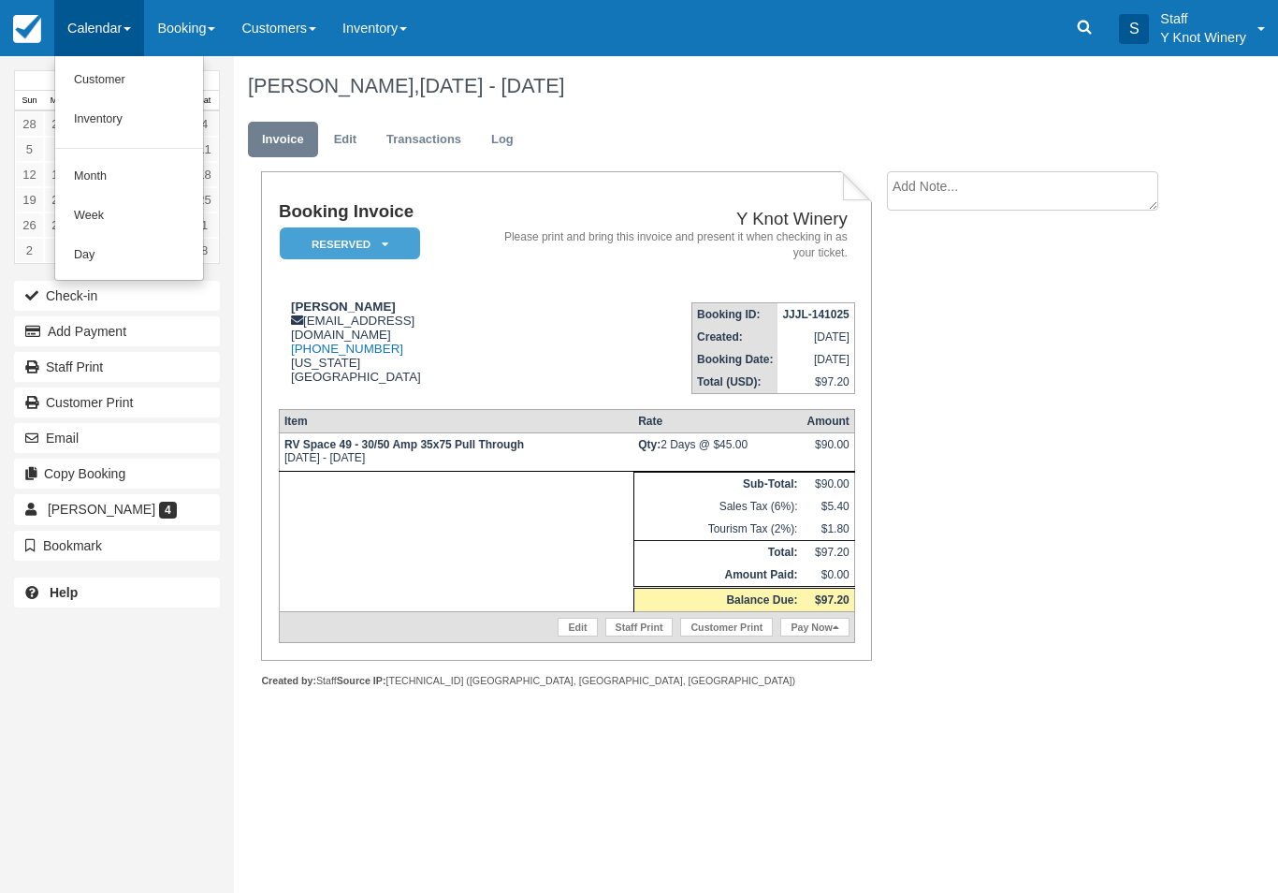
click at [109, 71] on link "Customer" at bounding box center [129, 80] width 148 height 39
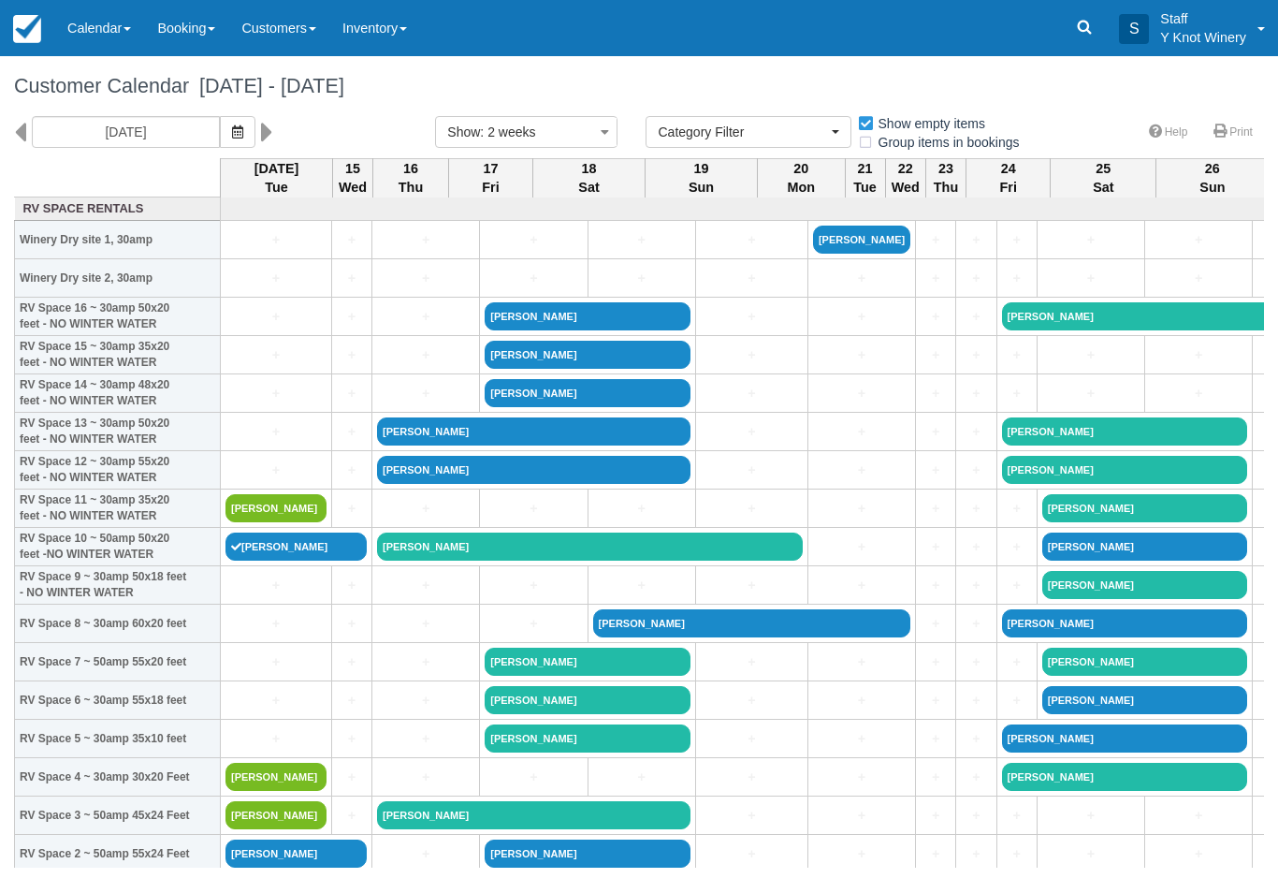
select select
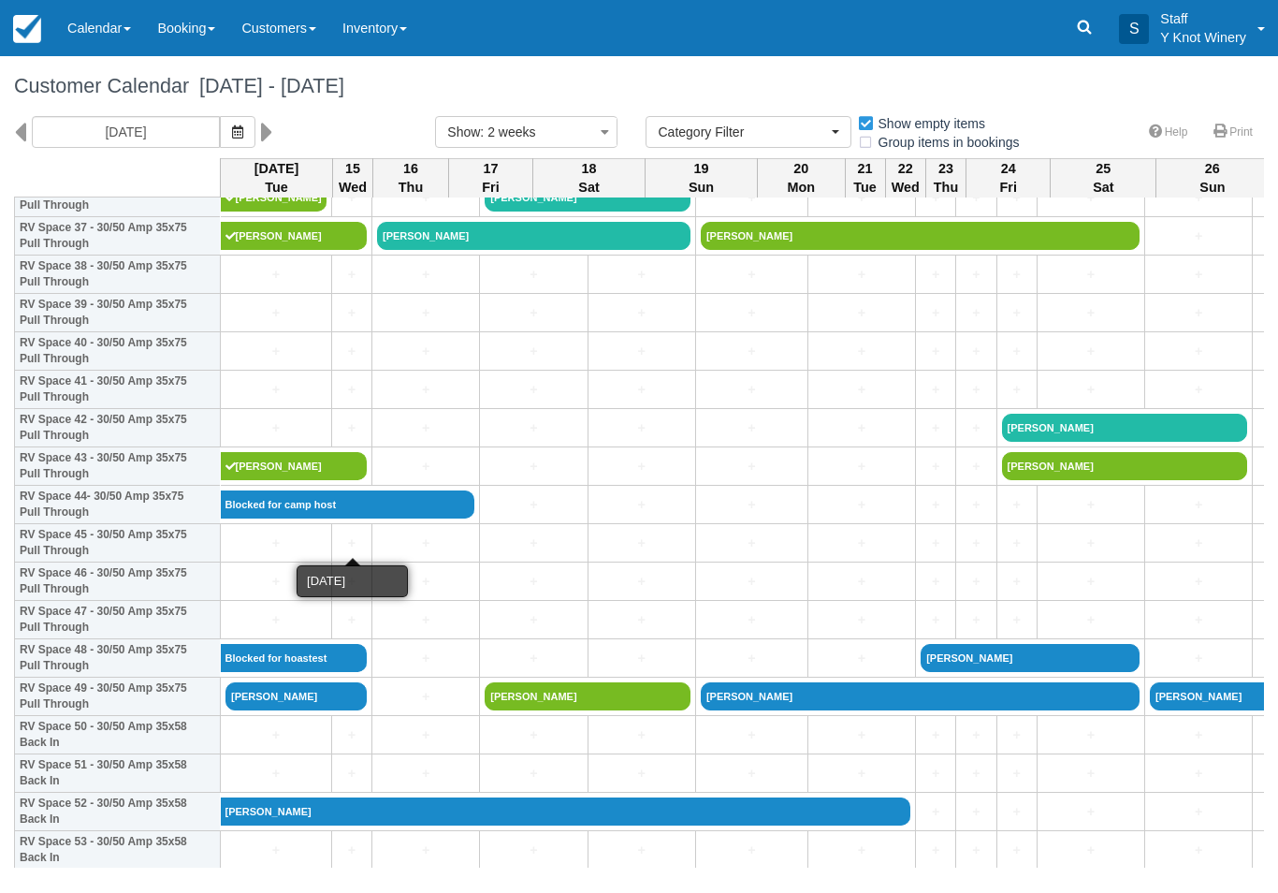
scroll to position [1462, 0]
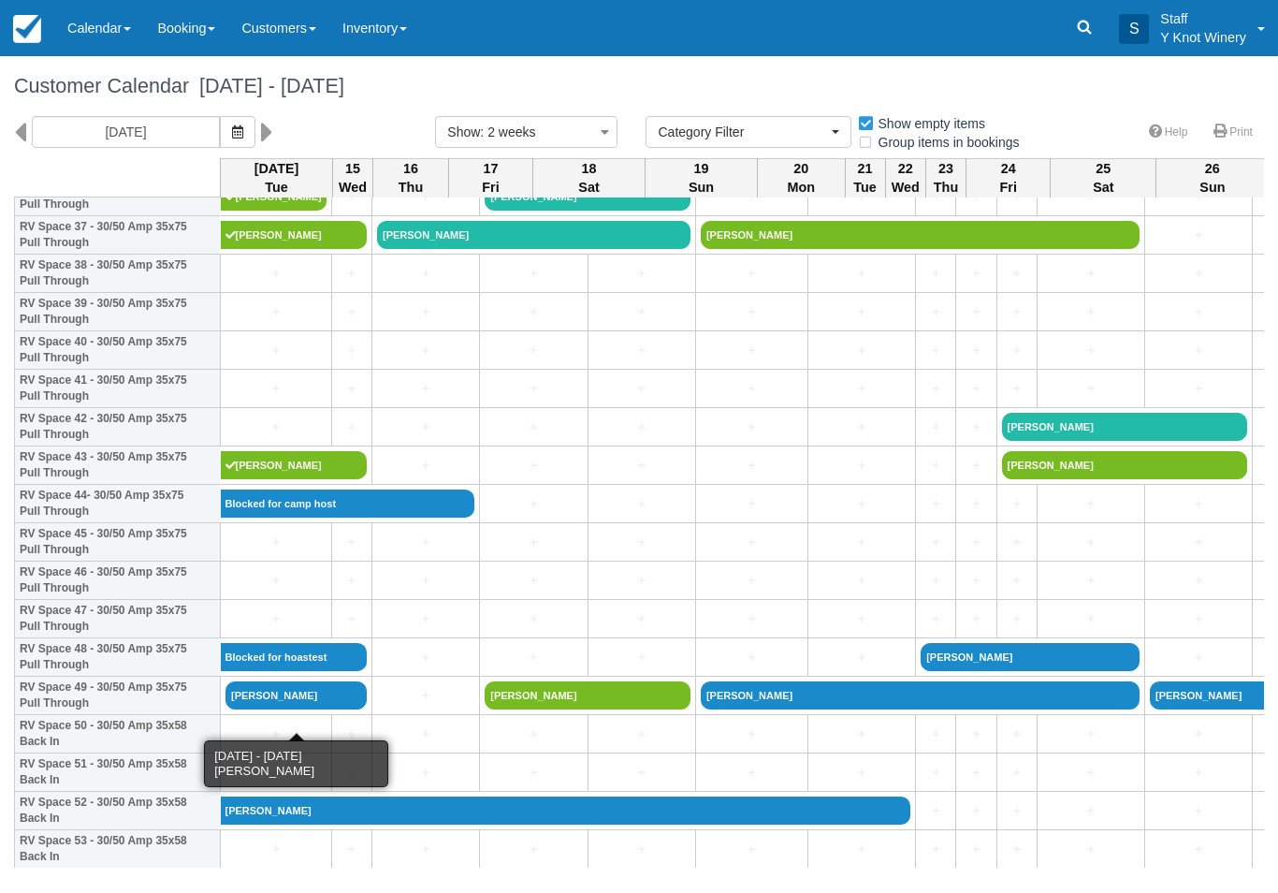
click at [289, 709] on link "[PERSON_NAME]" at bounding box center [295, 695] width 141 height 28
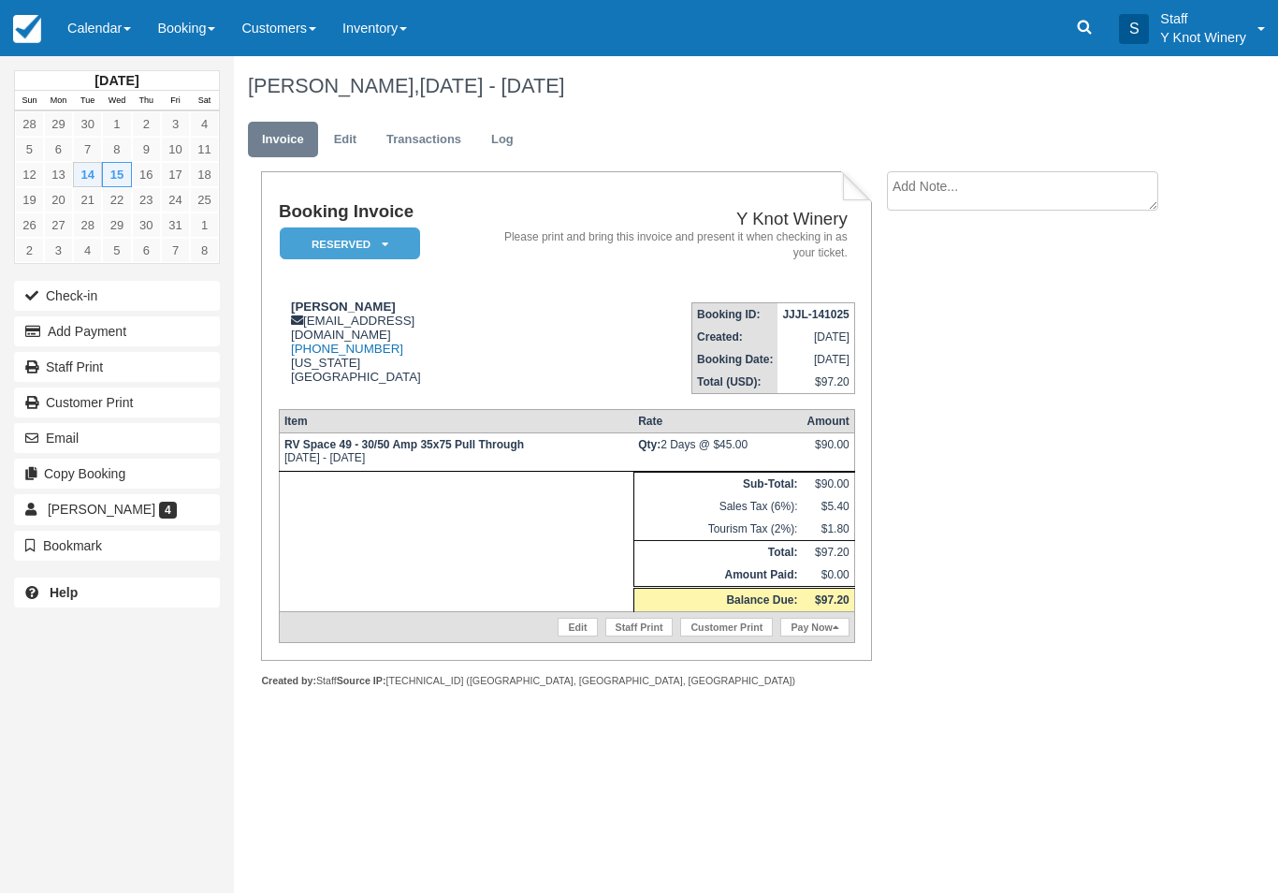
click at [111, 288] on button "Check-in" at bounding box center [117, 296] width 206 height 30
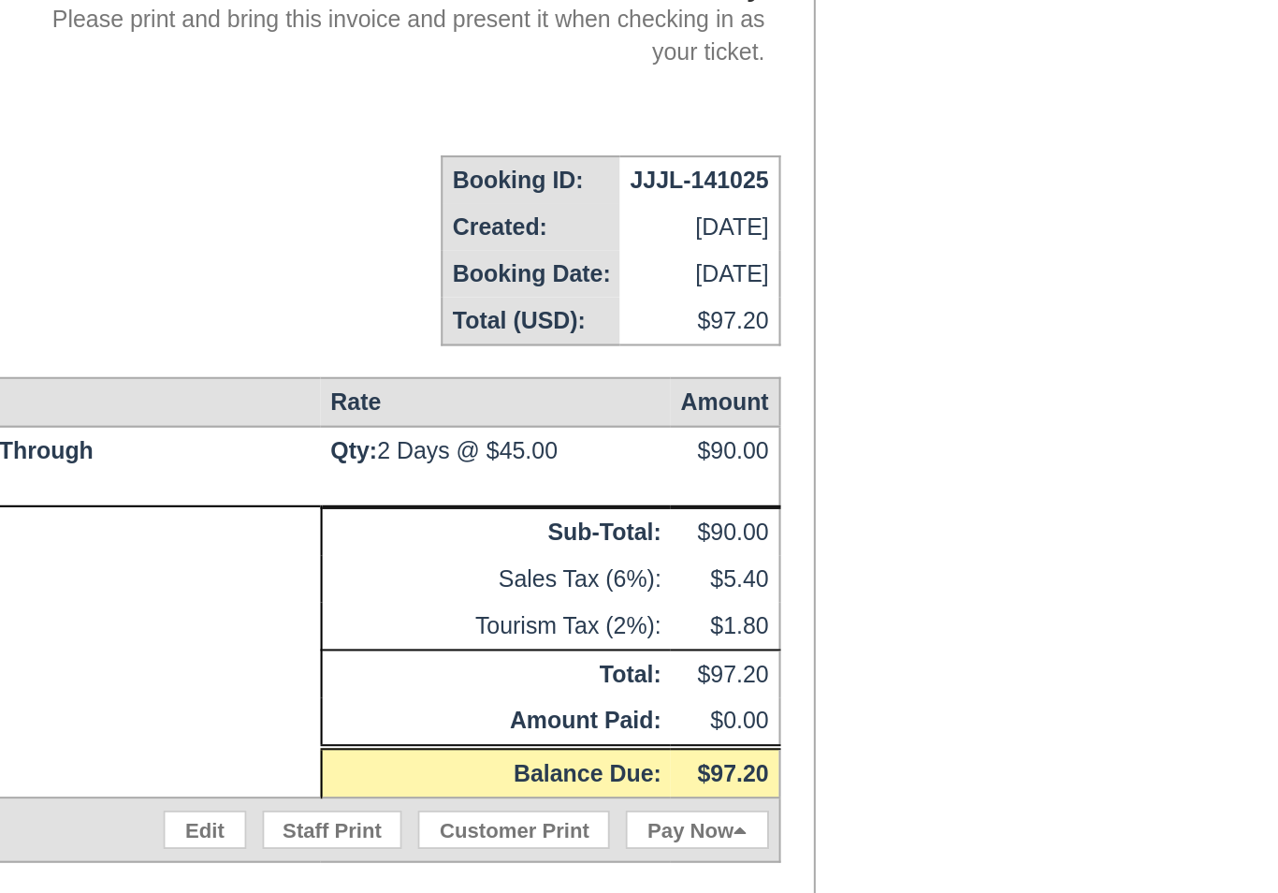
scroll to position [326, 482]
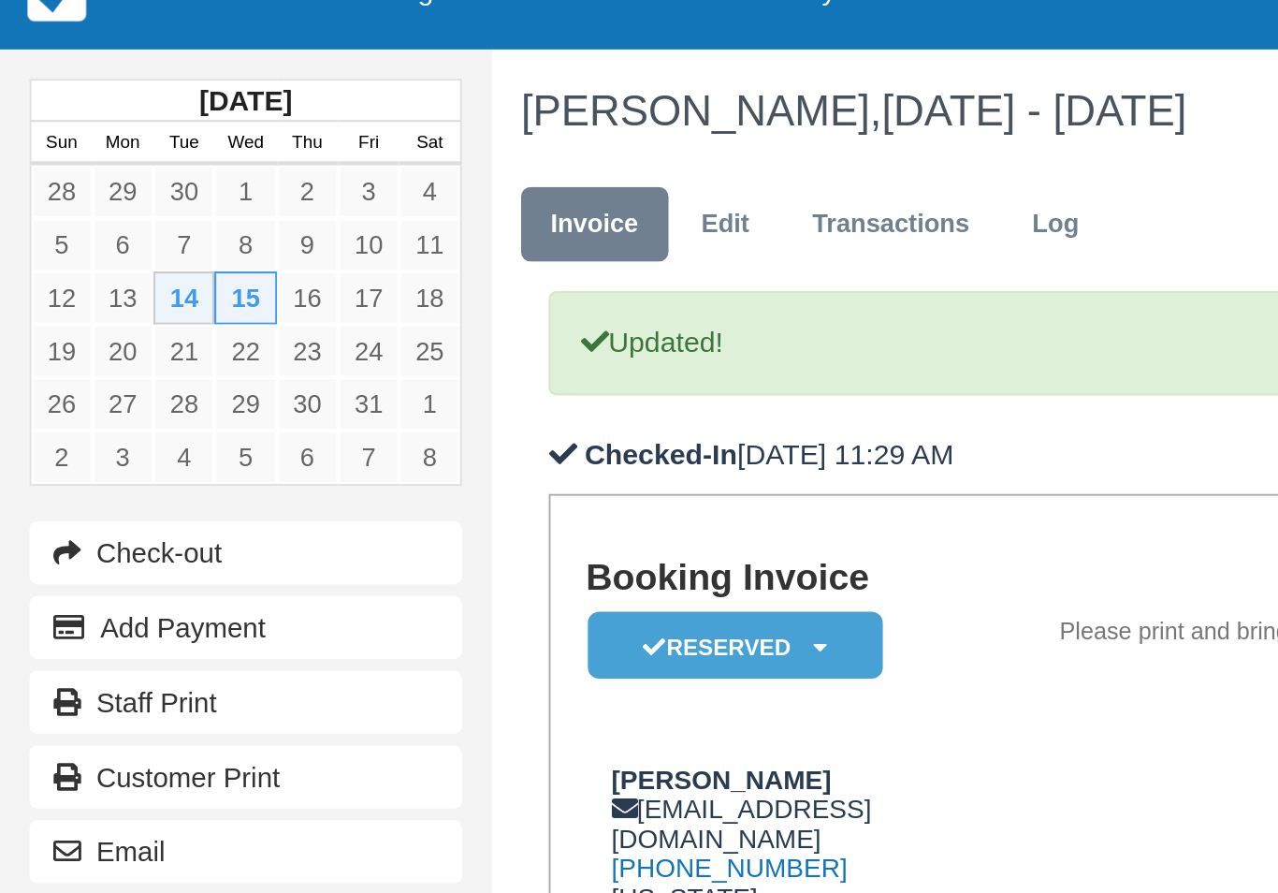
click at [86, 15] on link "Calendar" at bounding box center [99, 28] width 90 height 56
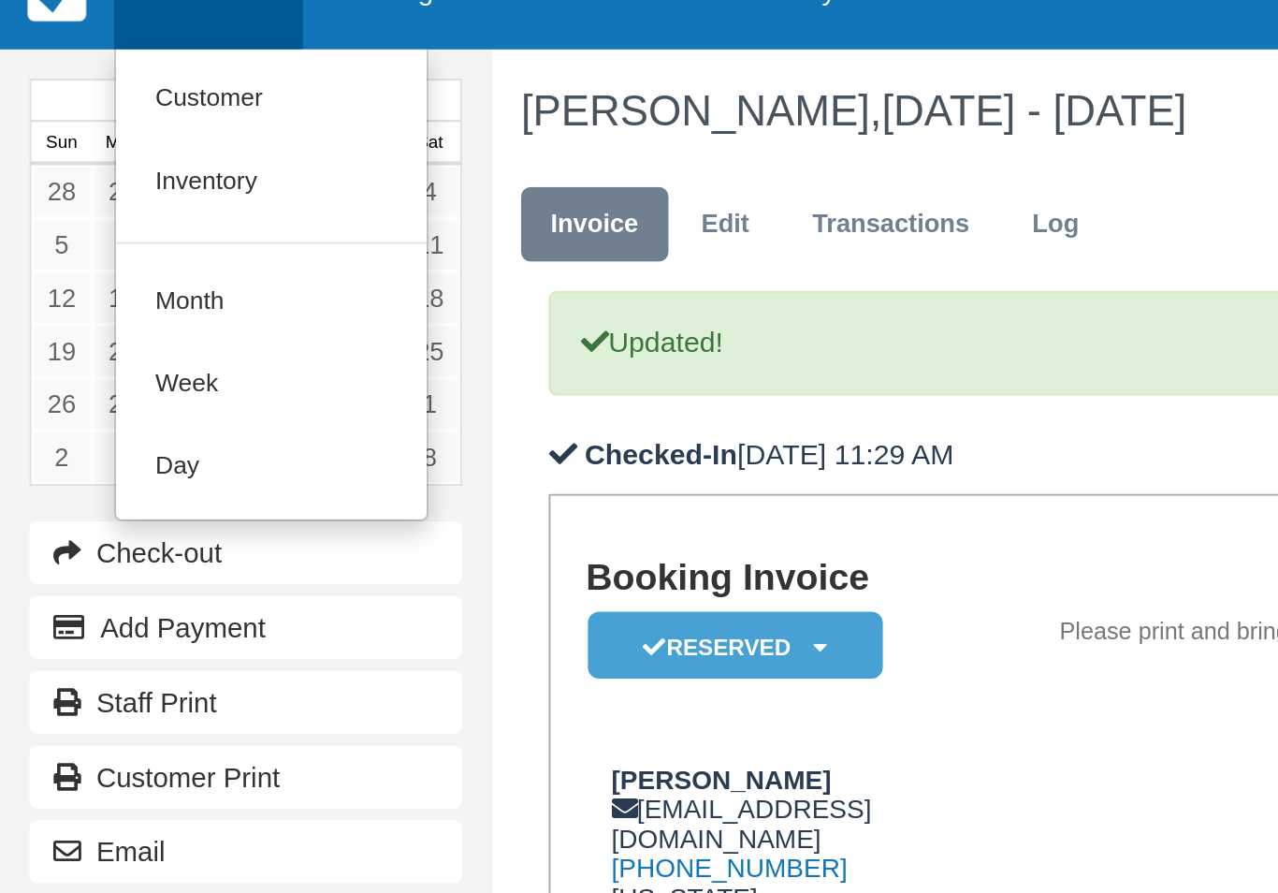
click at [85, 61] on link "Customer" at bounding box center [129, 80] width 148 height 39
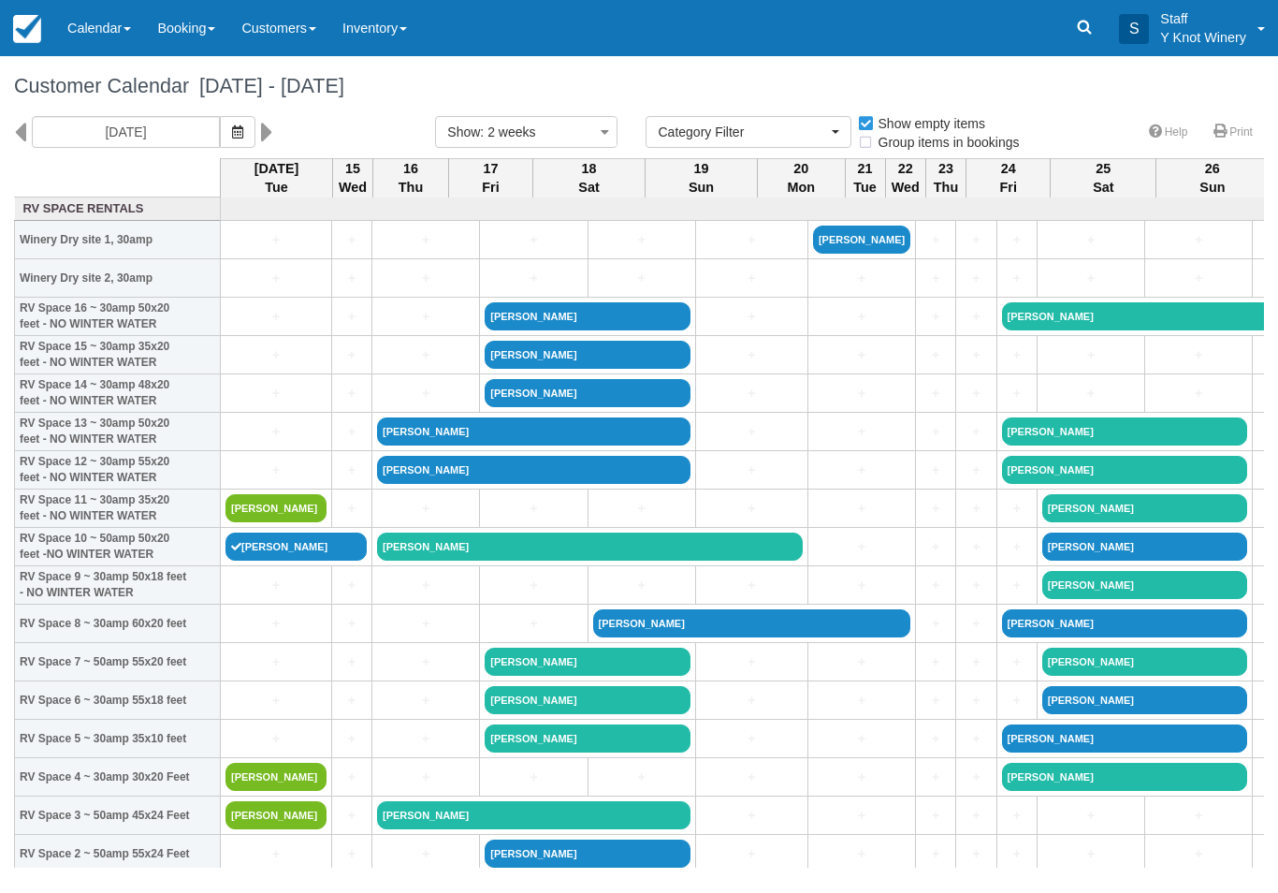
select select
